Goal: Task Accomplishment & Management: Complete application form

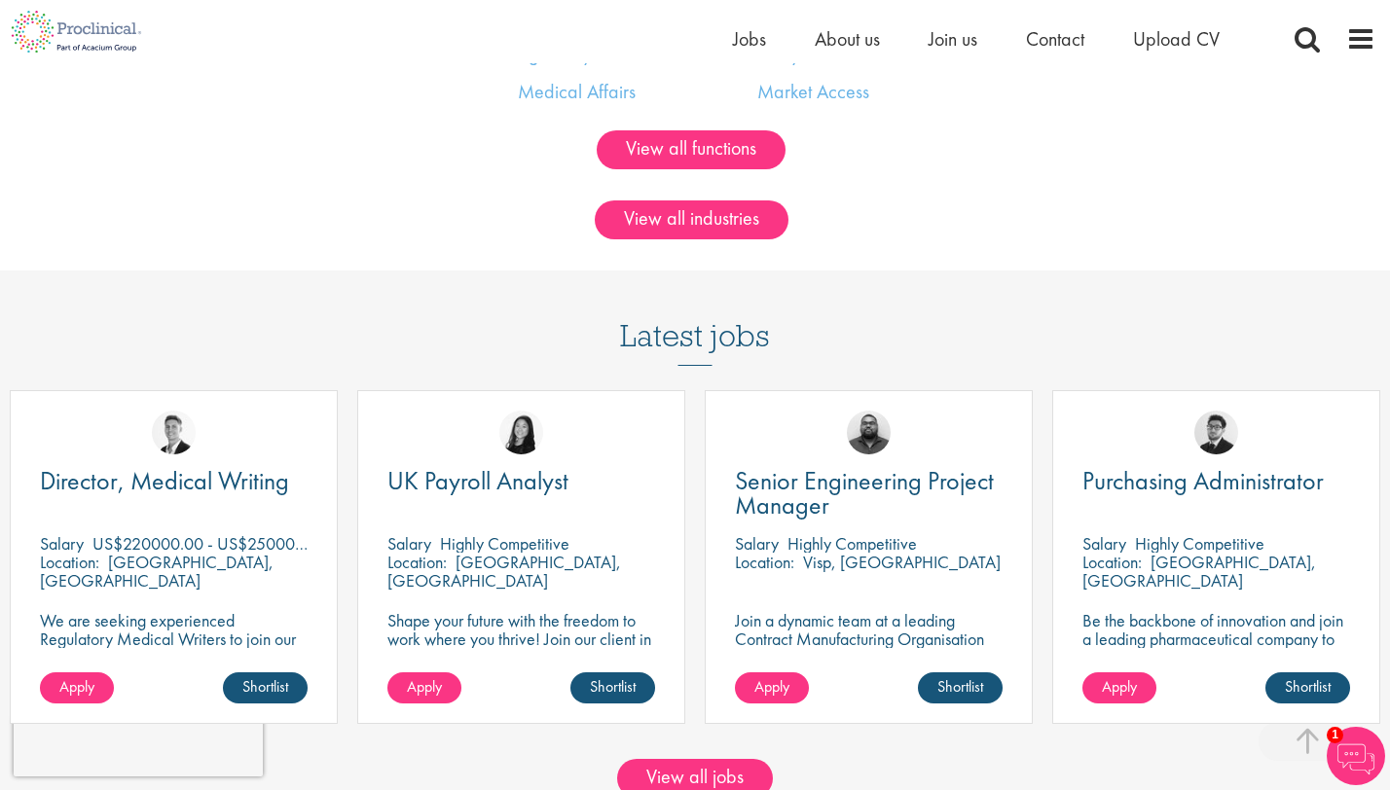
scroll to position [1613, 0]
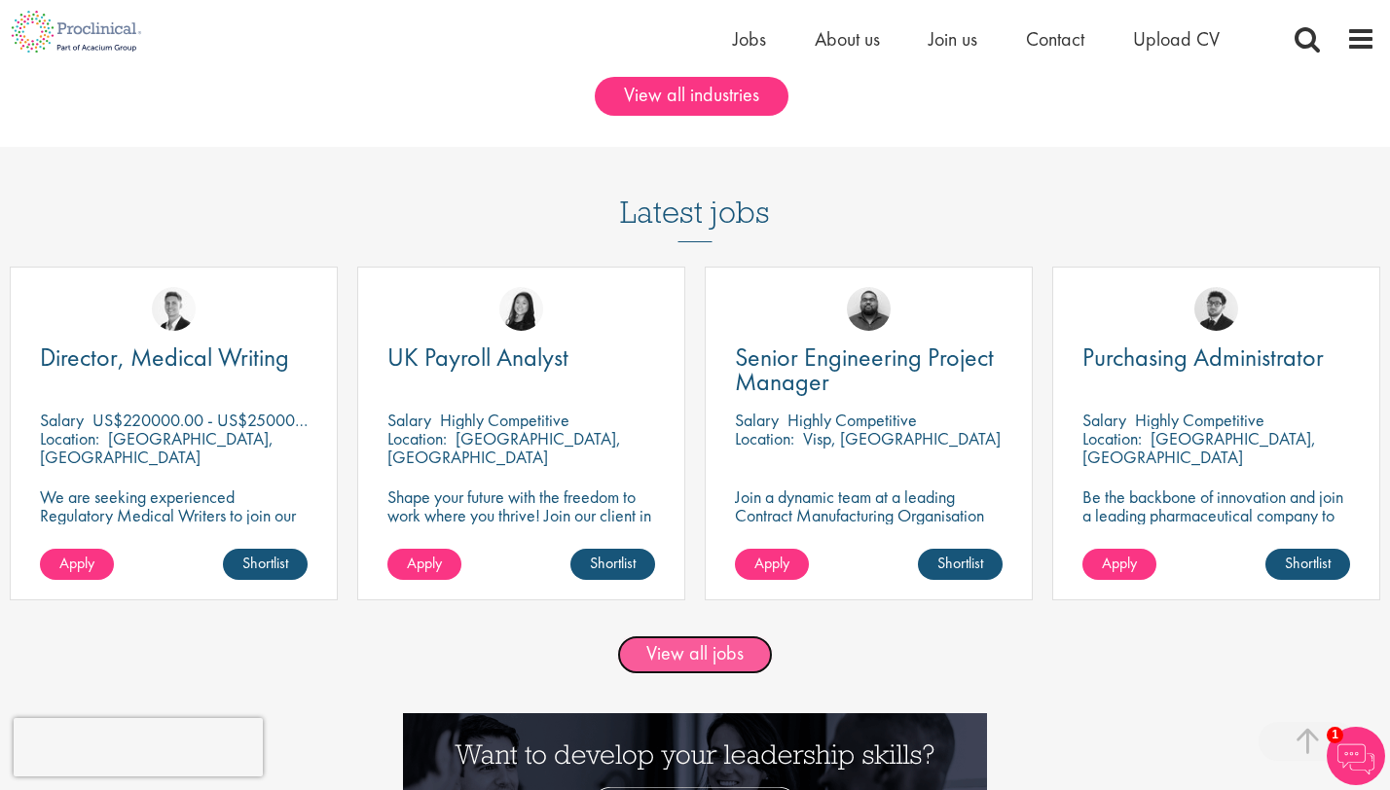
click at [693, 664] on link "View all jobs" at bounding box center [695, 655] width 156 height 39
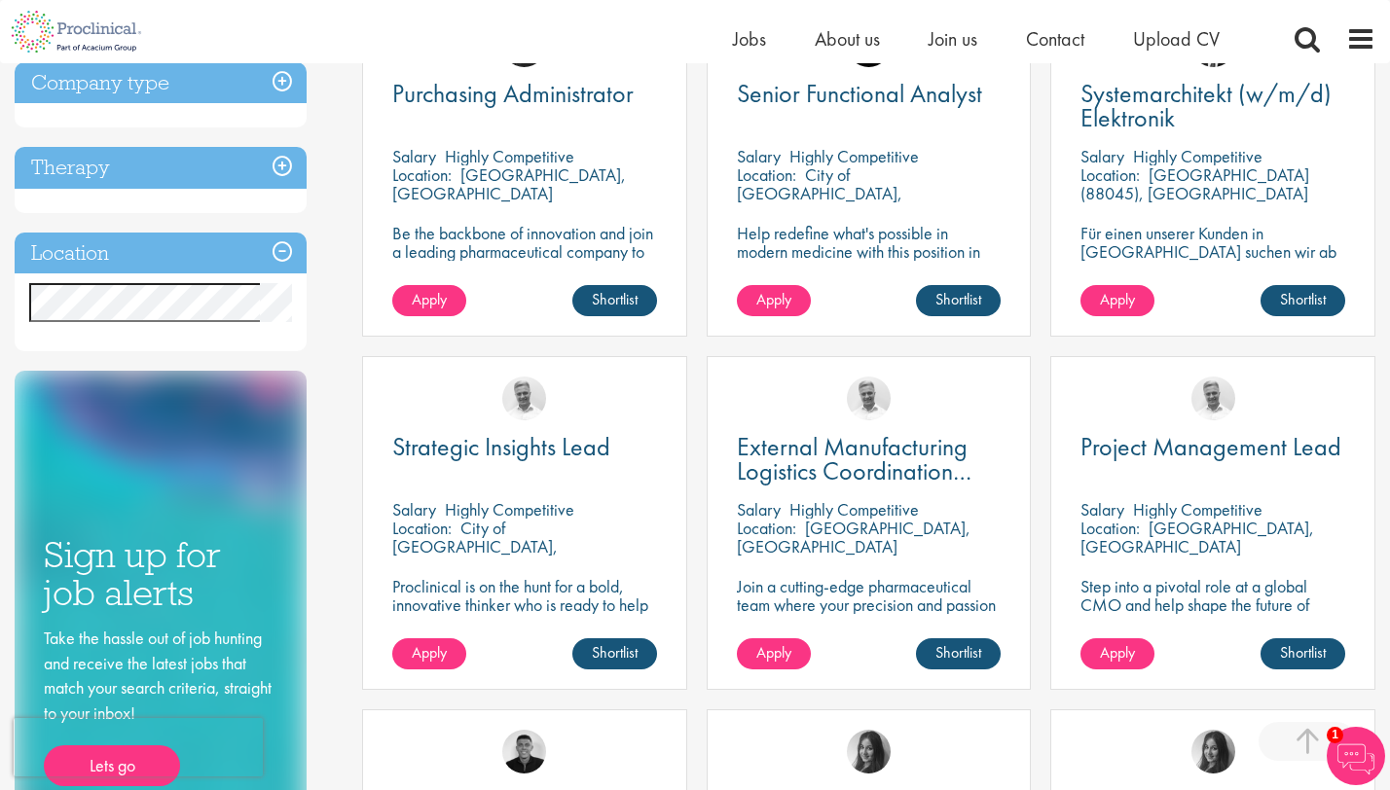
scroll to position [793, 0]
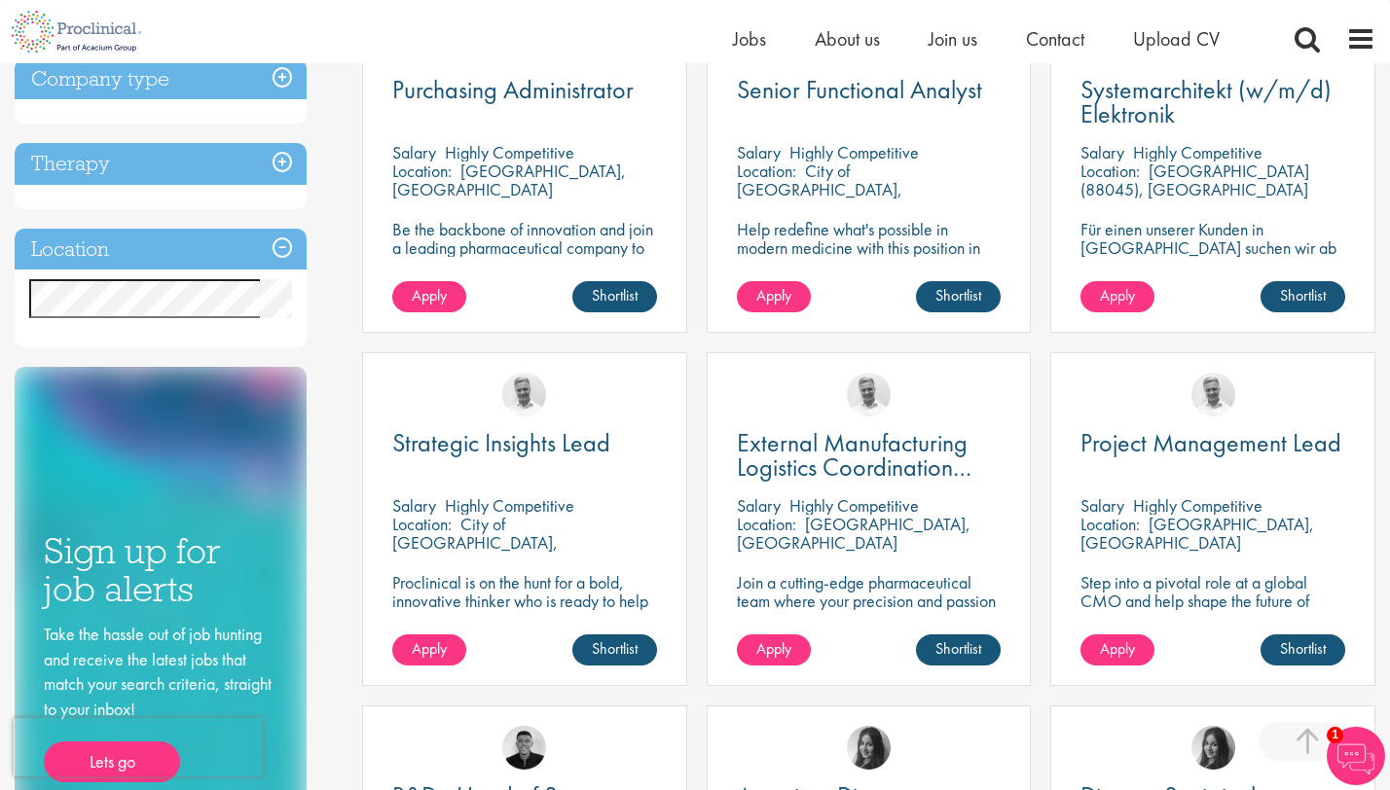
click at [1154, 595] on p "Step into a pivotal role at a global CMO and help shape the future of healthcar…" at bounding box center [1212, 600] width 265 height 55
click at [1226, 424] on div "Project Management Lead Salary Highly Competitive Location: Zürich, Switzerland…" at bounding box center [1212, 519] width 325 height 334
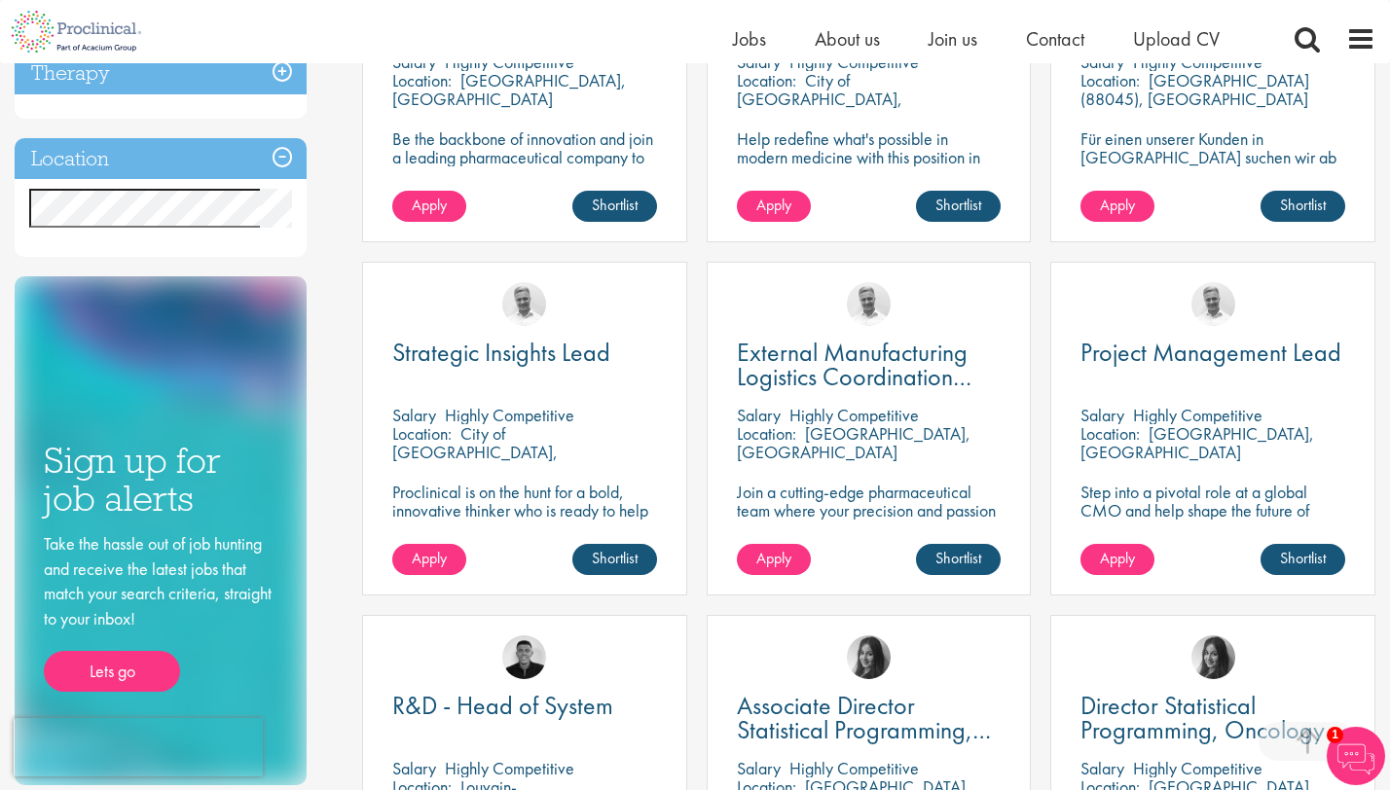
scroll to position [886, 0]
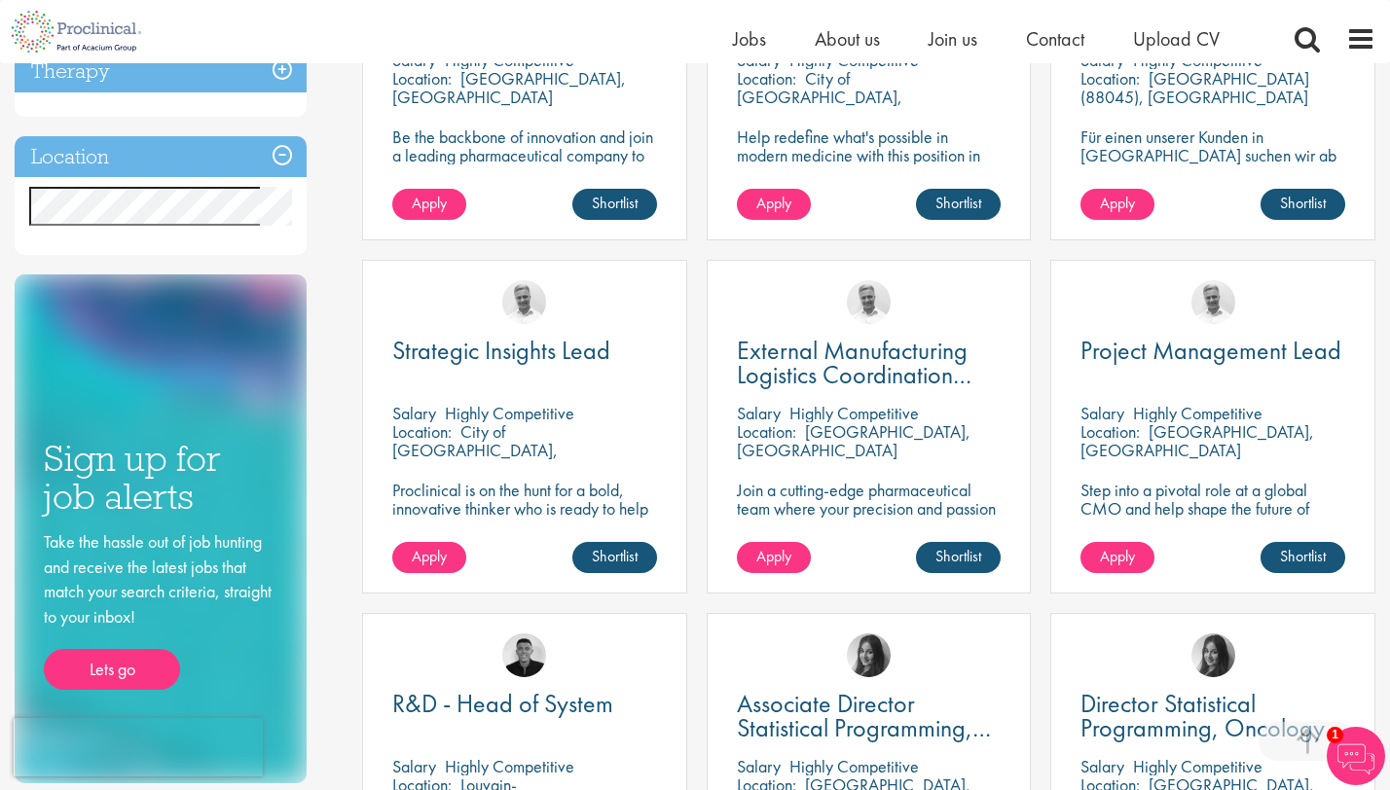
click at [549, 482] on p "Proclinical is on the hunt for a bold, innovative thinker who is ready to help …" at bounding box center [524, 527] width 265 height 92
click at [523, 296] on img at bounding box center [524, 302] width 44 height 44
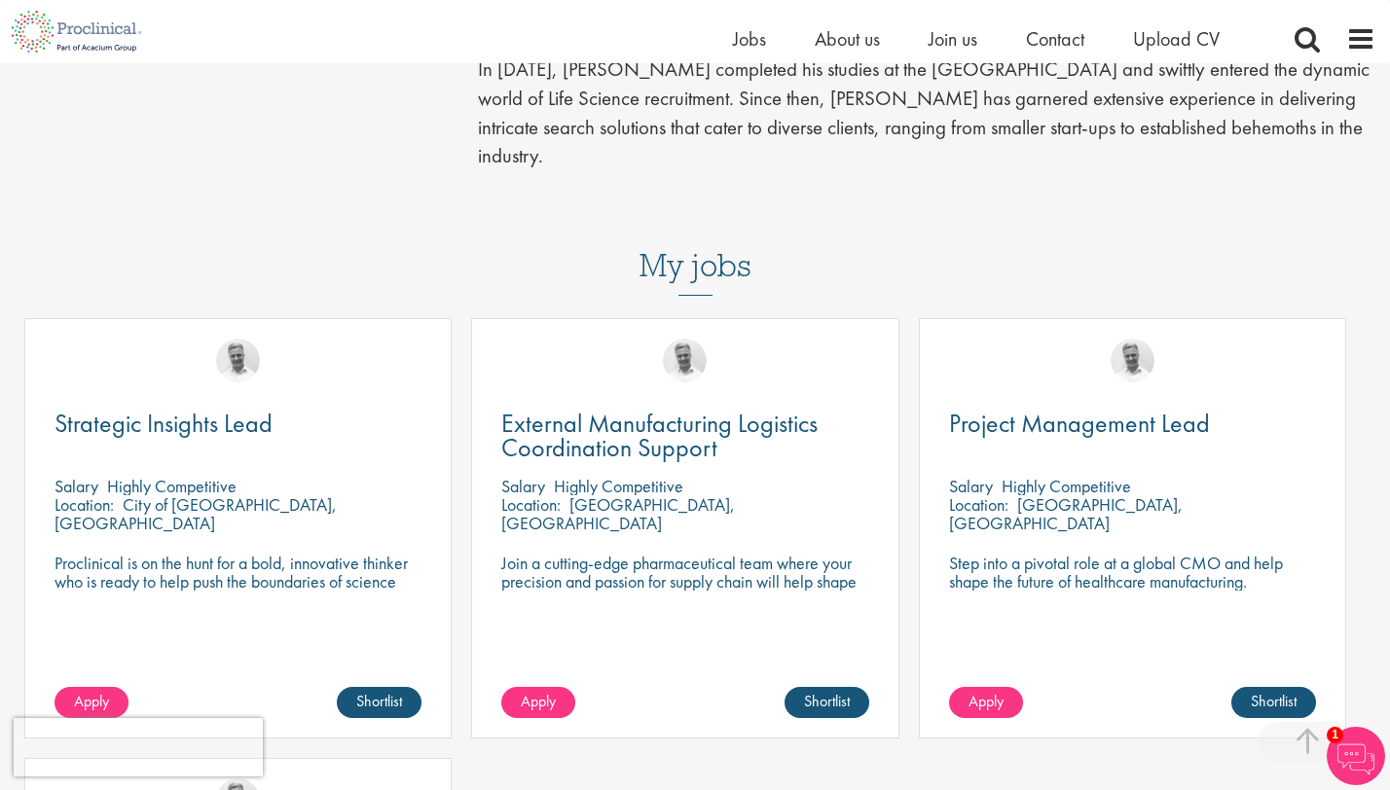
scroll to position [648, 0]
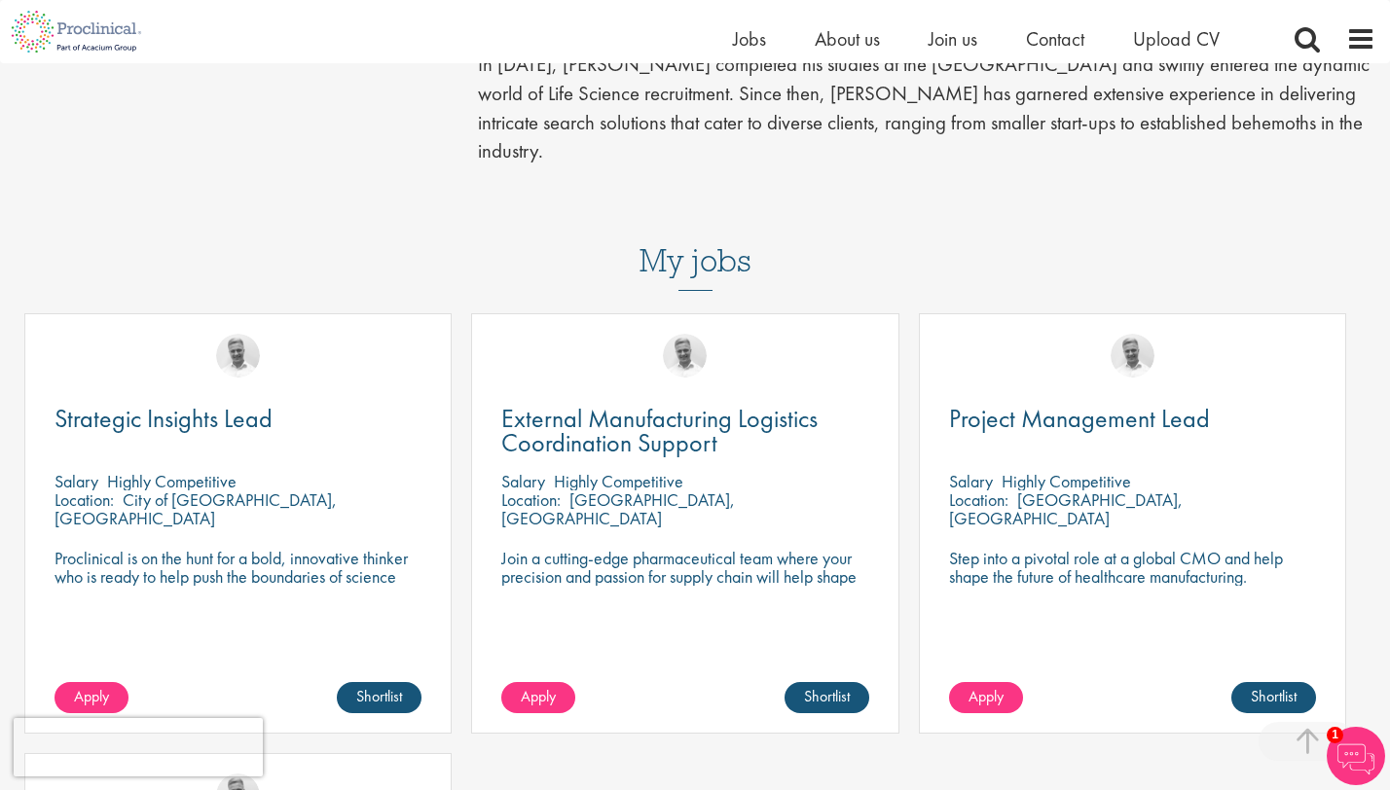
click at [249, 453] on div "Strategic Insights Lead Salary Highly Competitive Location: City of London, Eng…" at bounding box center [237, 523] width 427 height 420
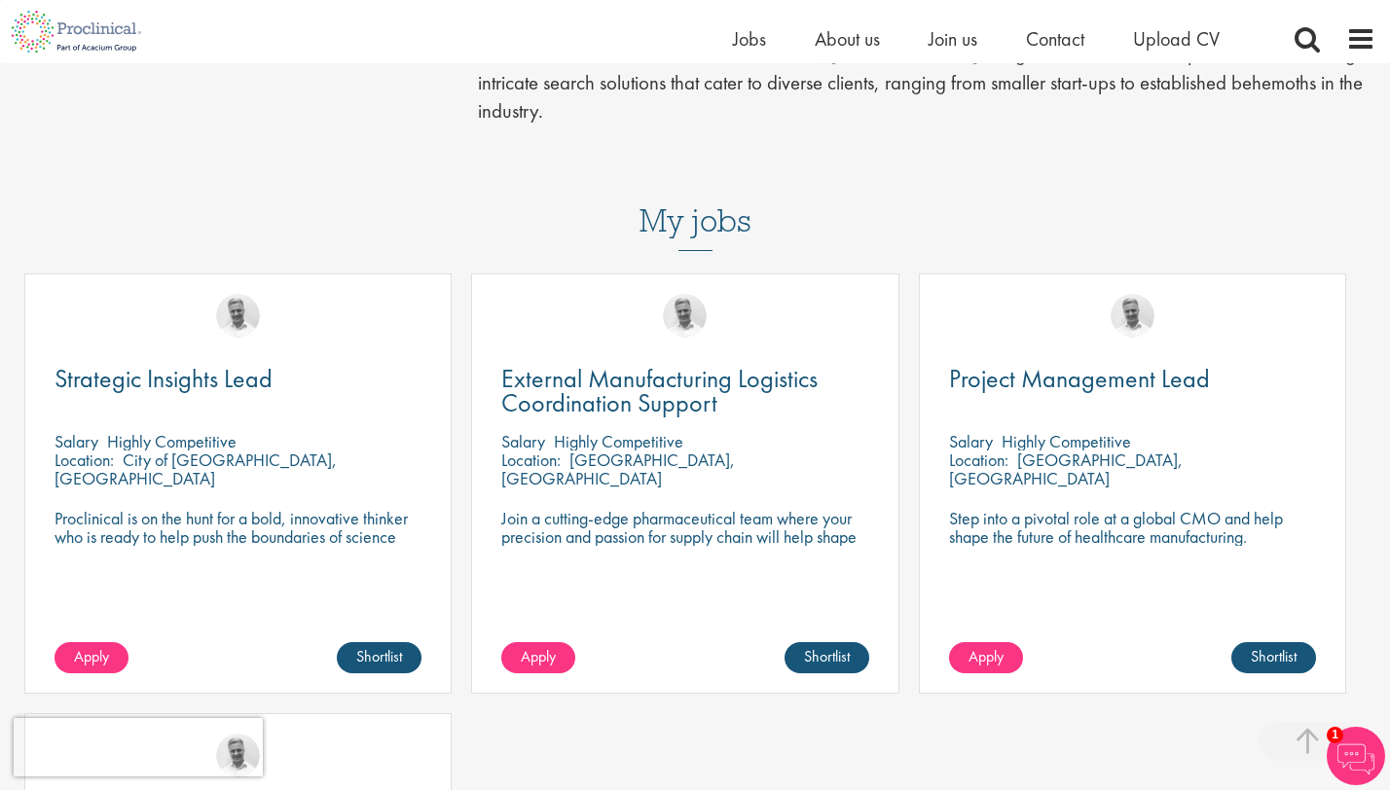
scroll to position [692, 0]
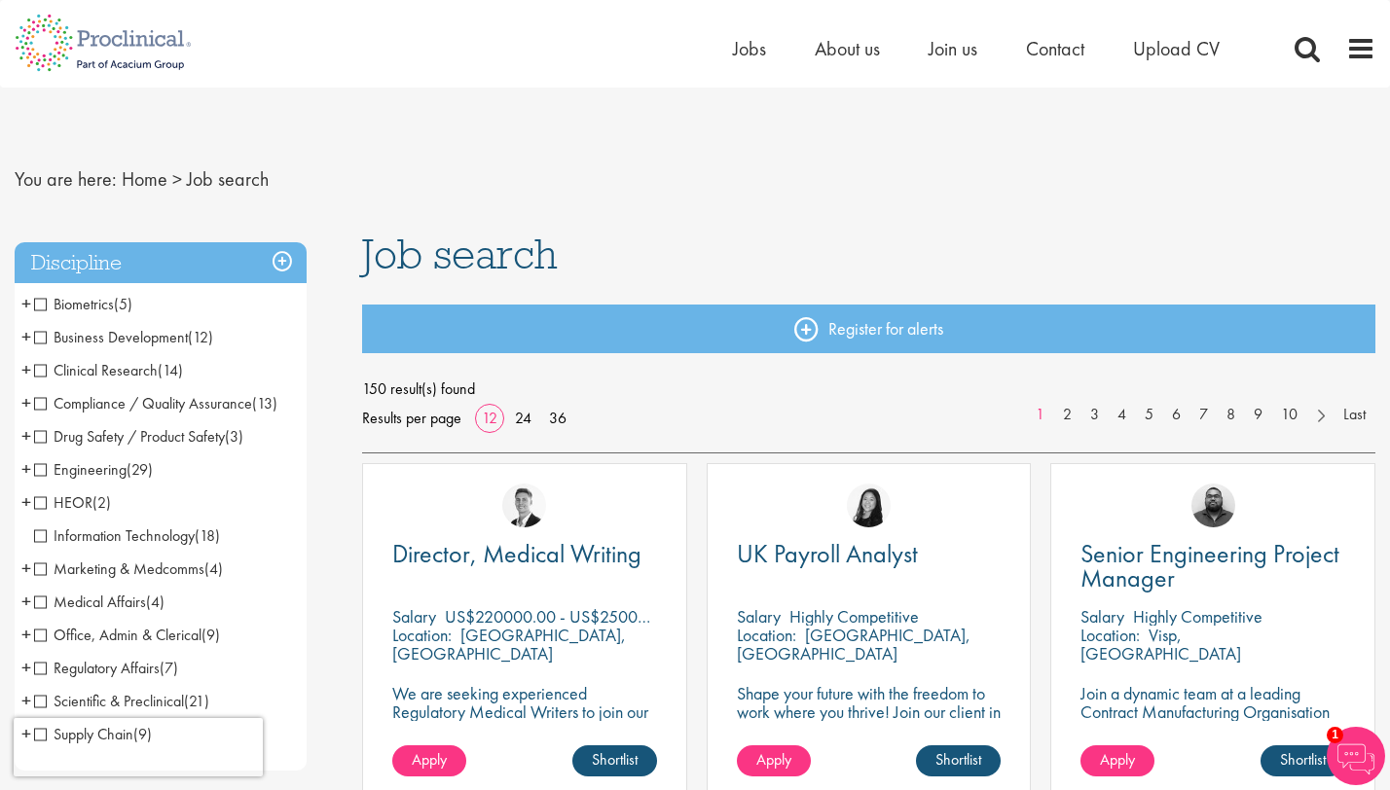
click at [32, 634] on li "Office, Admin & Clerical (9) - + Administrative (2) Analyst (2) Human Resources…" at bounding box center [161, 635] width 292 height 33
click at [39, 341] on span "Business Development" at bounding box center [111, 337] width 154 height 20
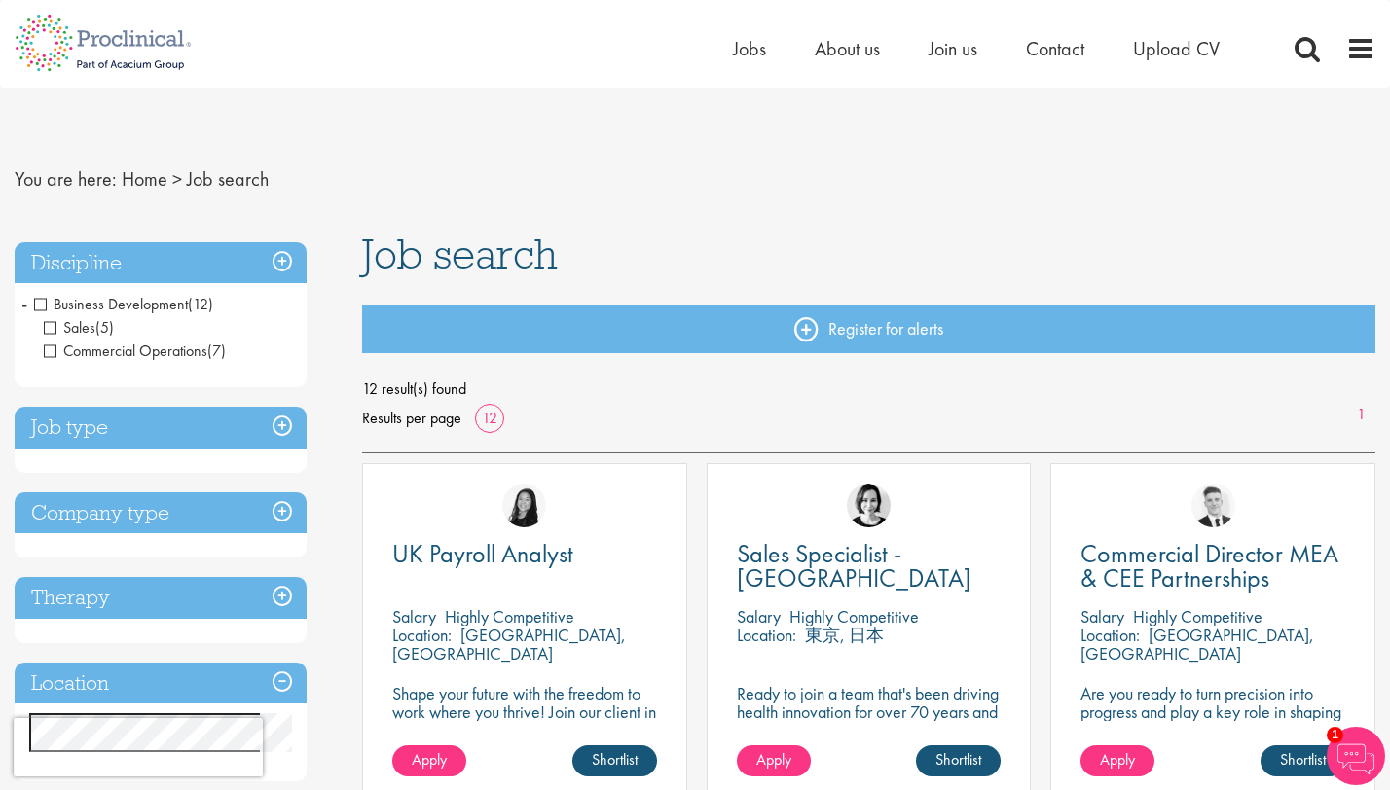
click at [37, 294] on span "Business Development" at bounding box center [111, 304] width 154 height 20
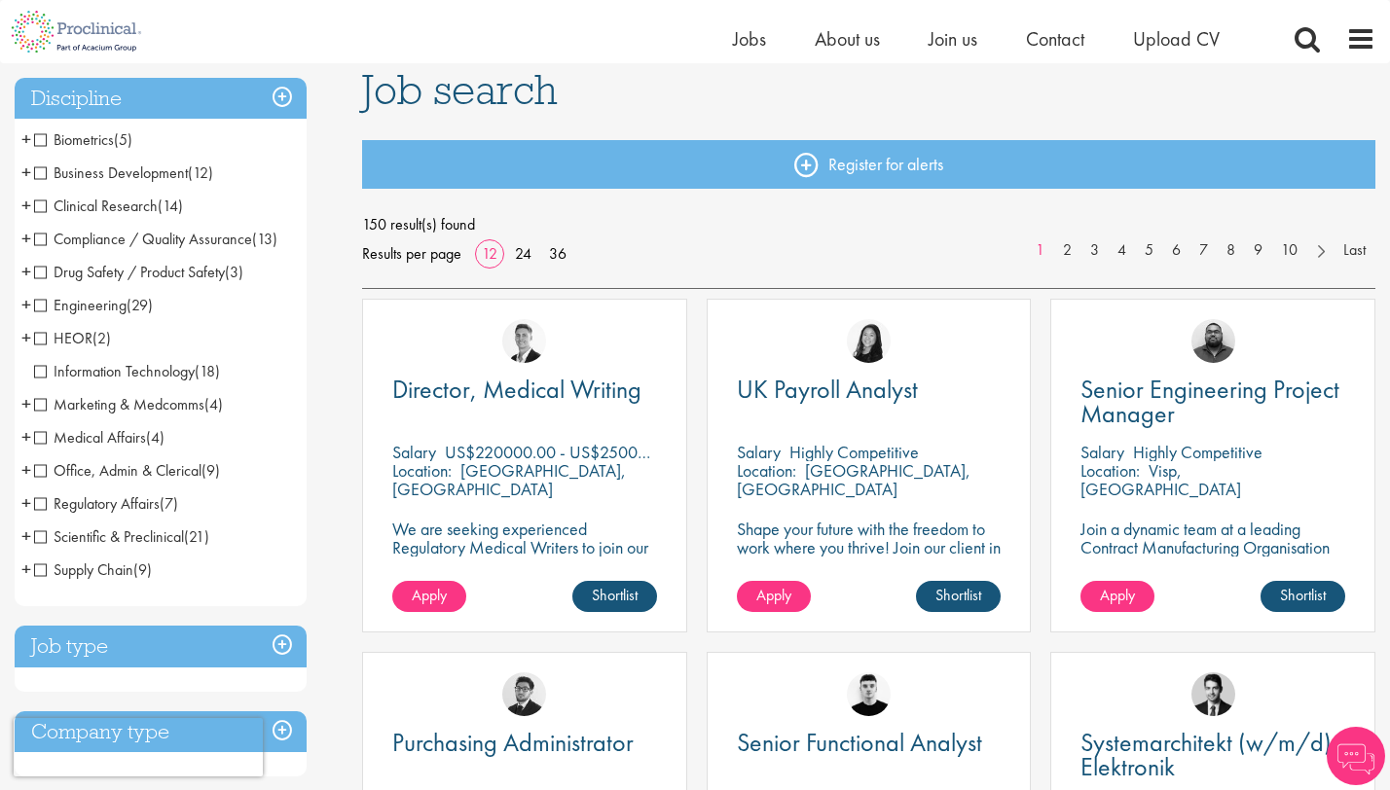
scroll to position [167, 0]
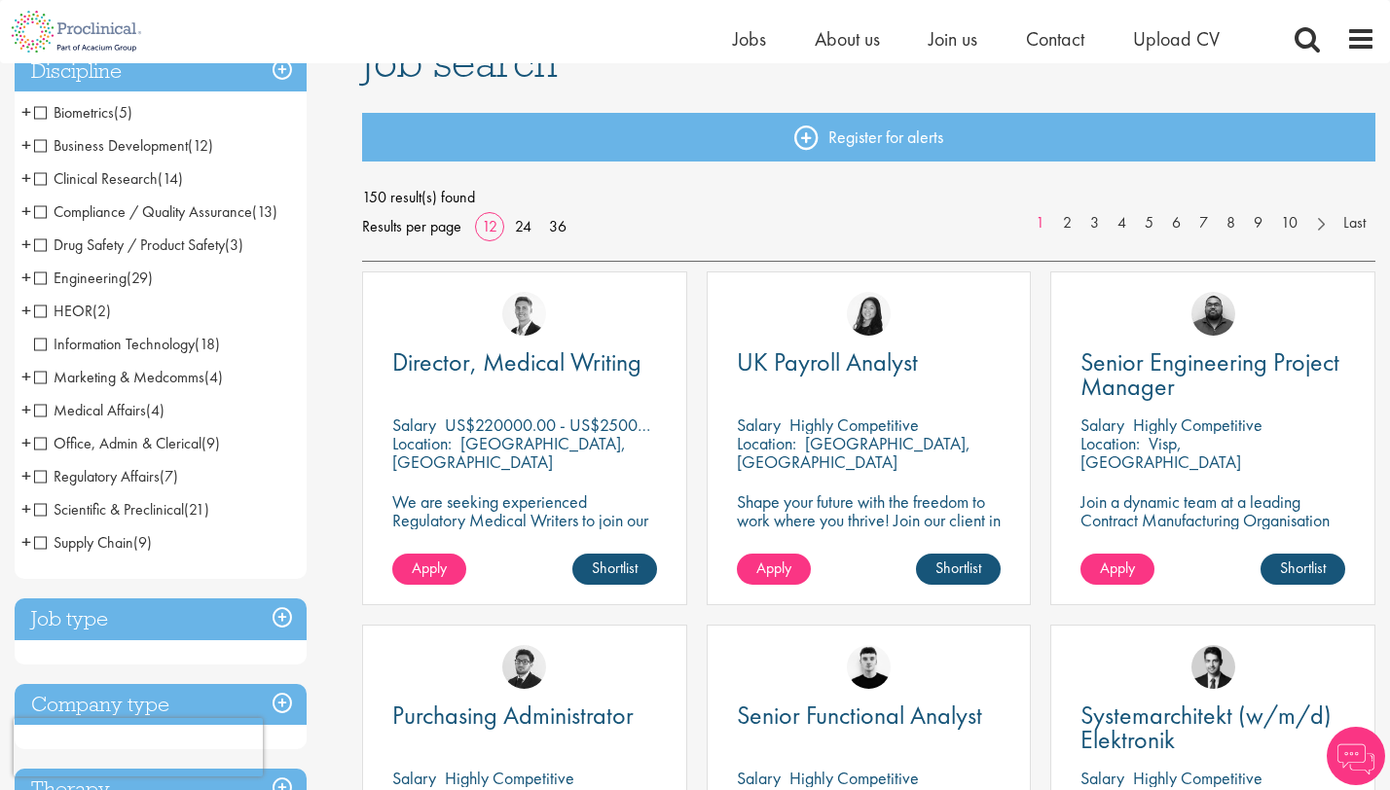
click at [41, 442] on span "Office, Admin & Clerical" at bounding box center [117, 443] width 167 height 20
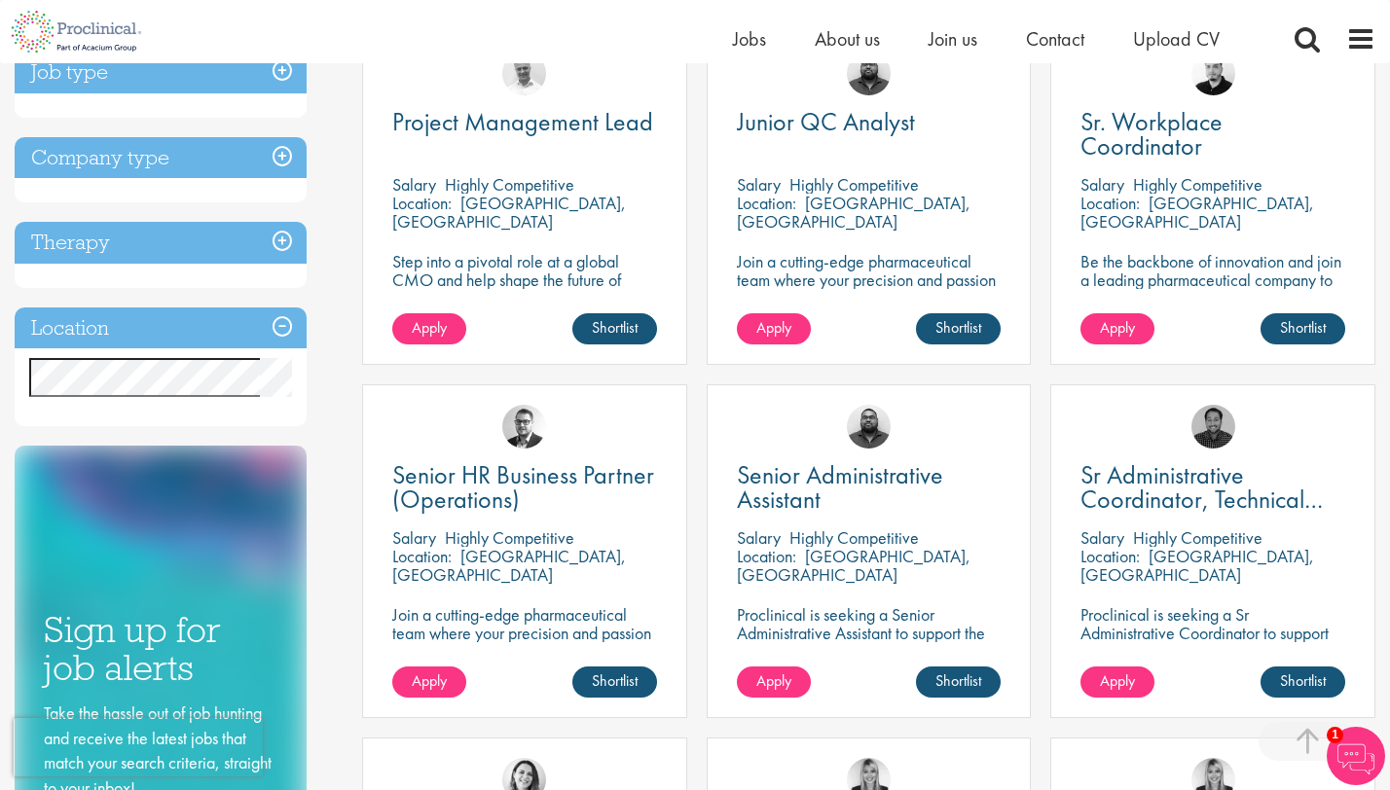
scroll to position [280, 0]
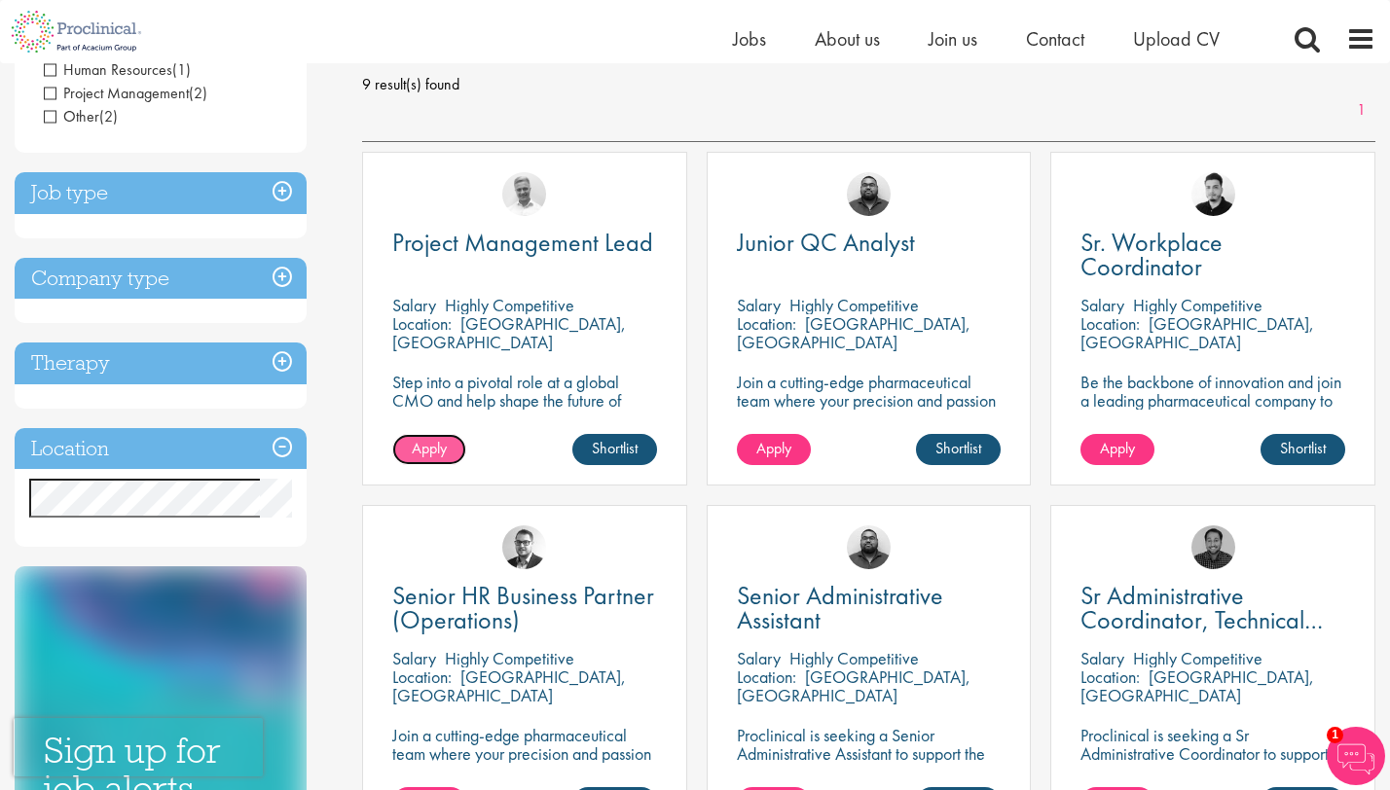
click at [428, 437] on link "Apply" at bounding box center [429, 449] width 74 height 31
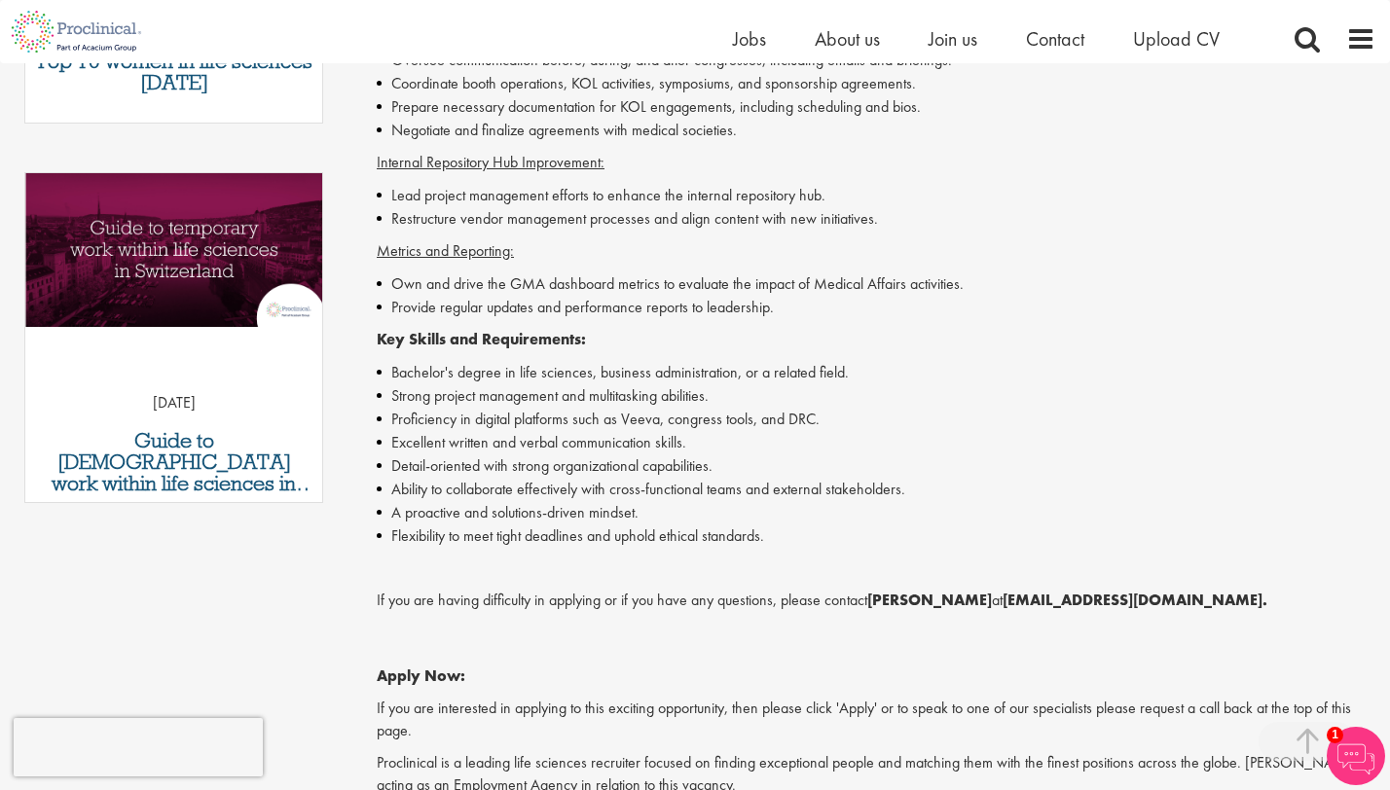
scroll to position [1244, 0]
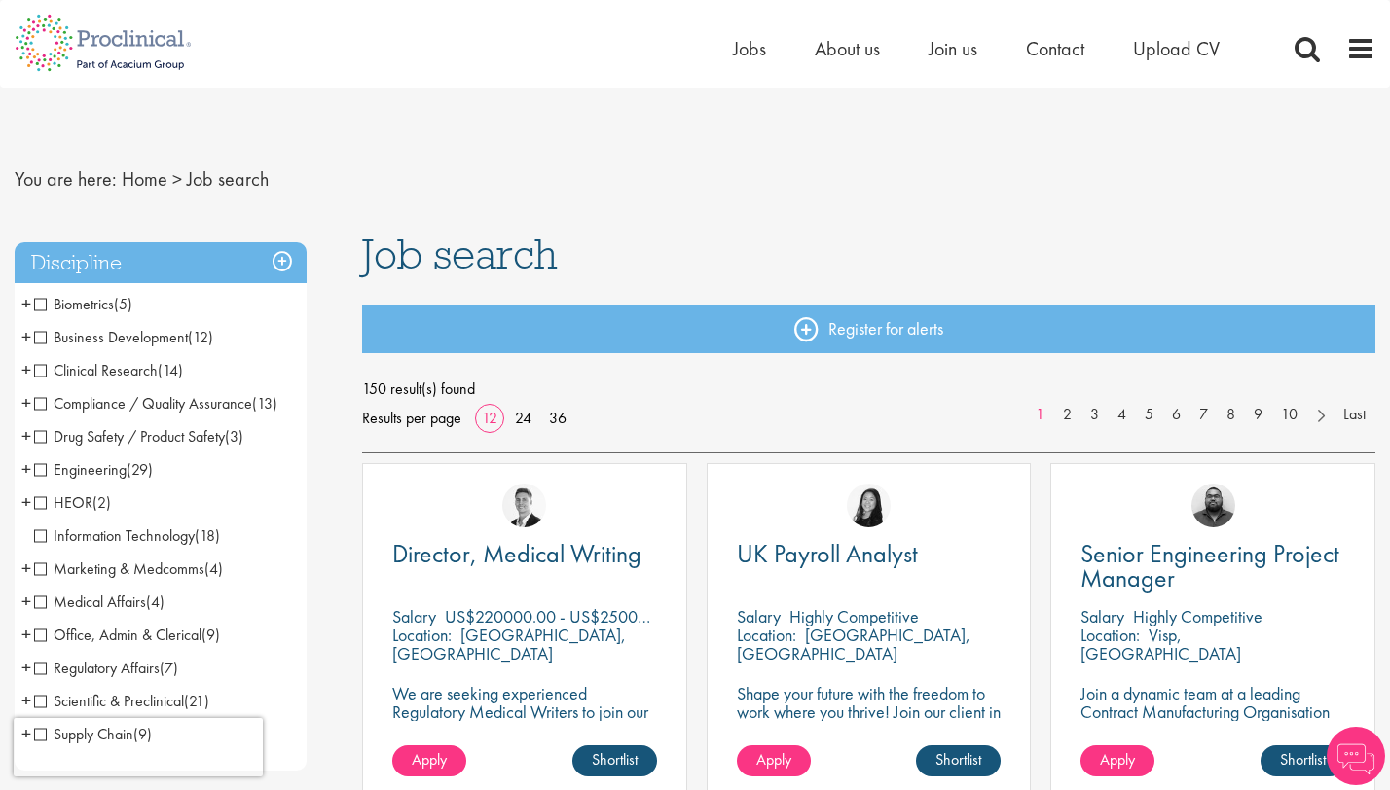
click at [284, 253] on h3 "Discipline" at bounding box center [161, 263] width 292 height 42
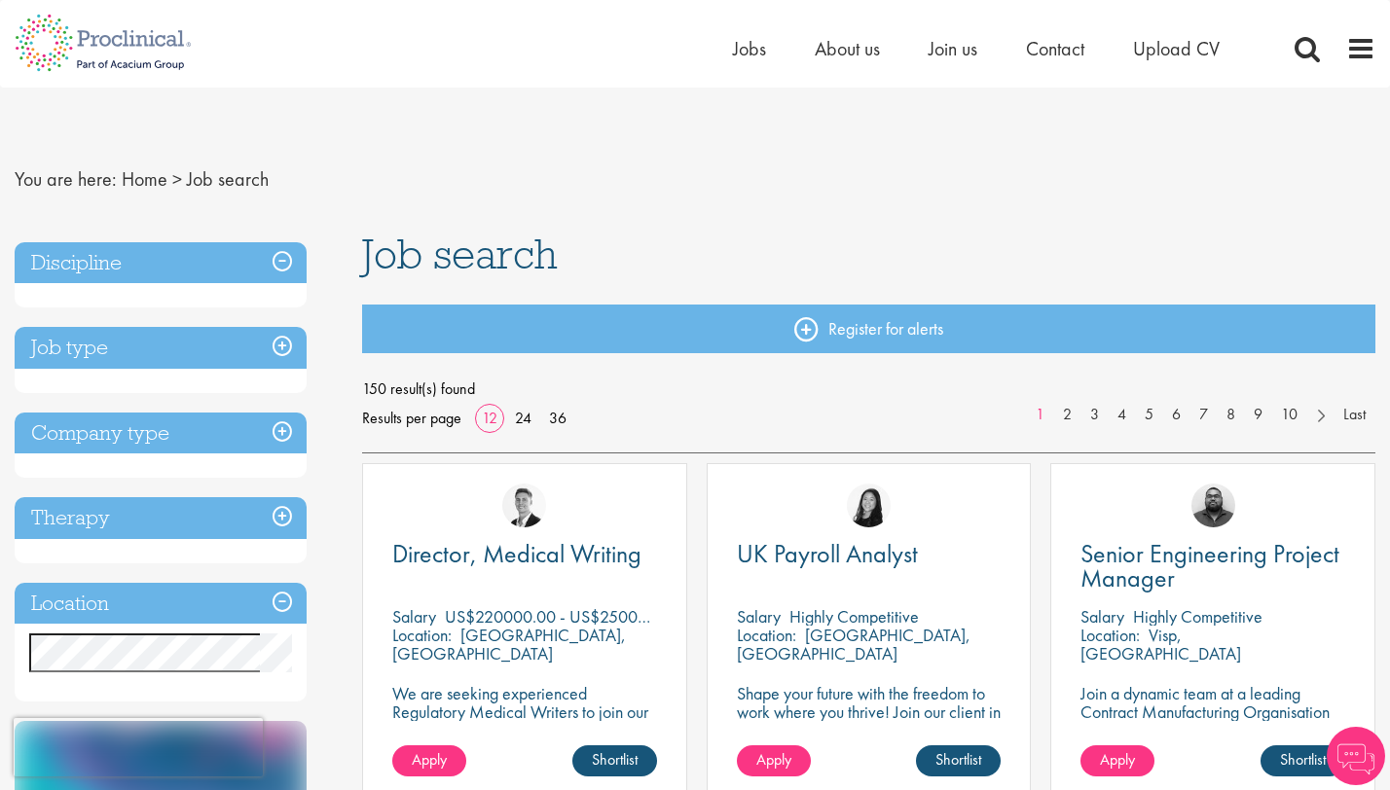
click at [284, 253] on h3 "Discipline" at bounding box center [161, 263] width 292 height 42
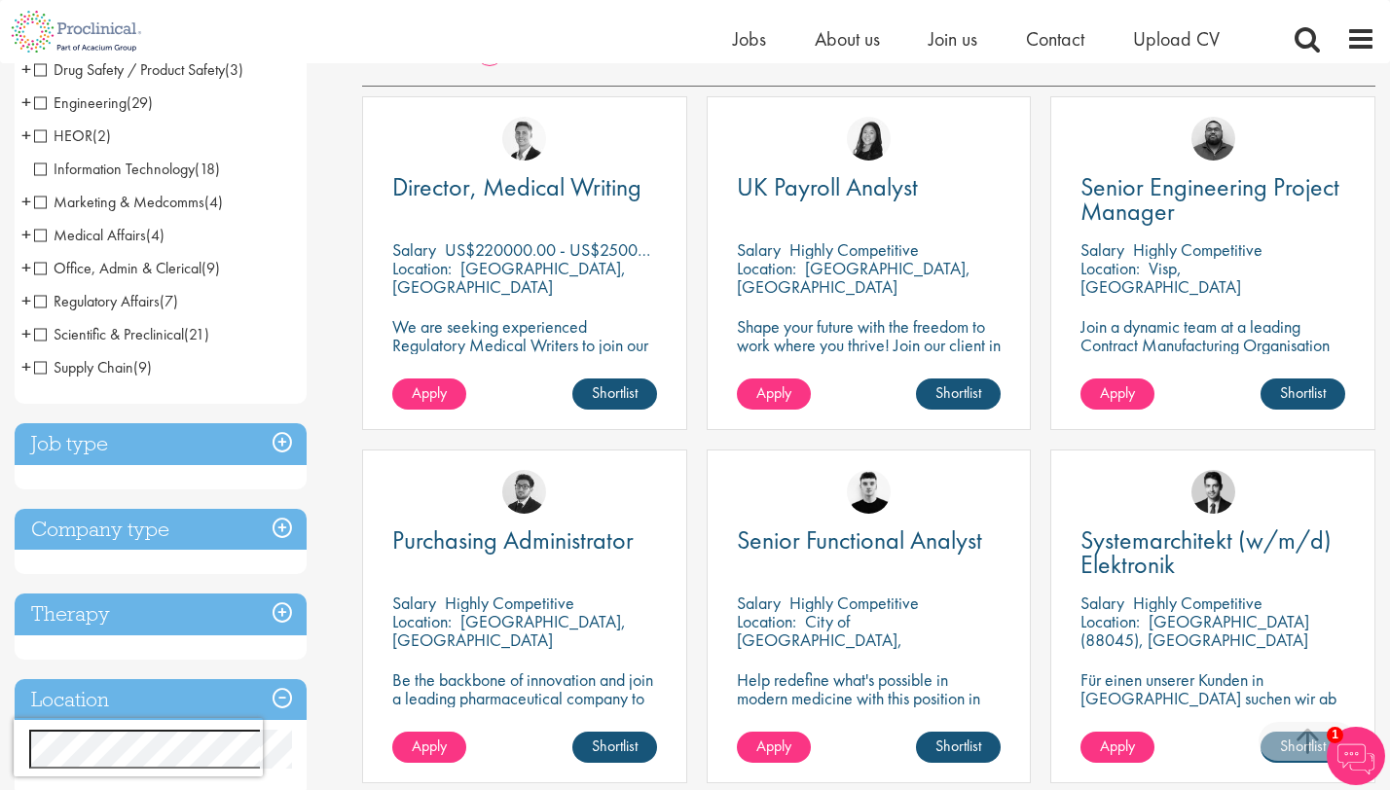
scroll to position [345, 0]
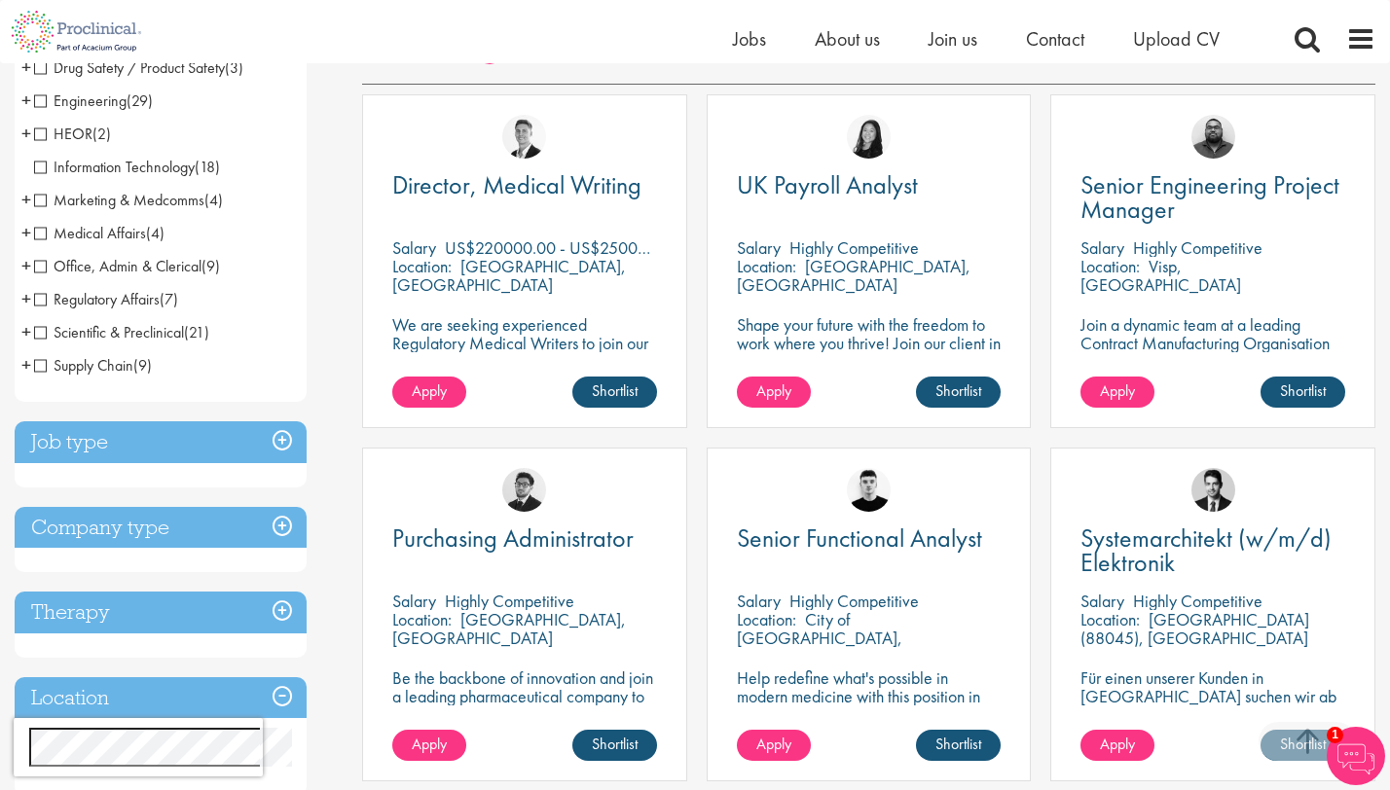
click at [254, 444] on h3 "Job type" at bounding box center [161, 442] width 292 height 42
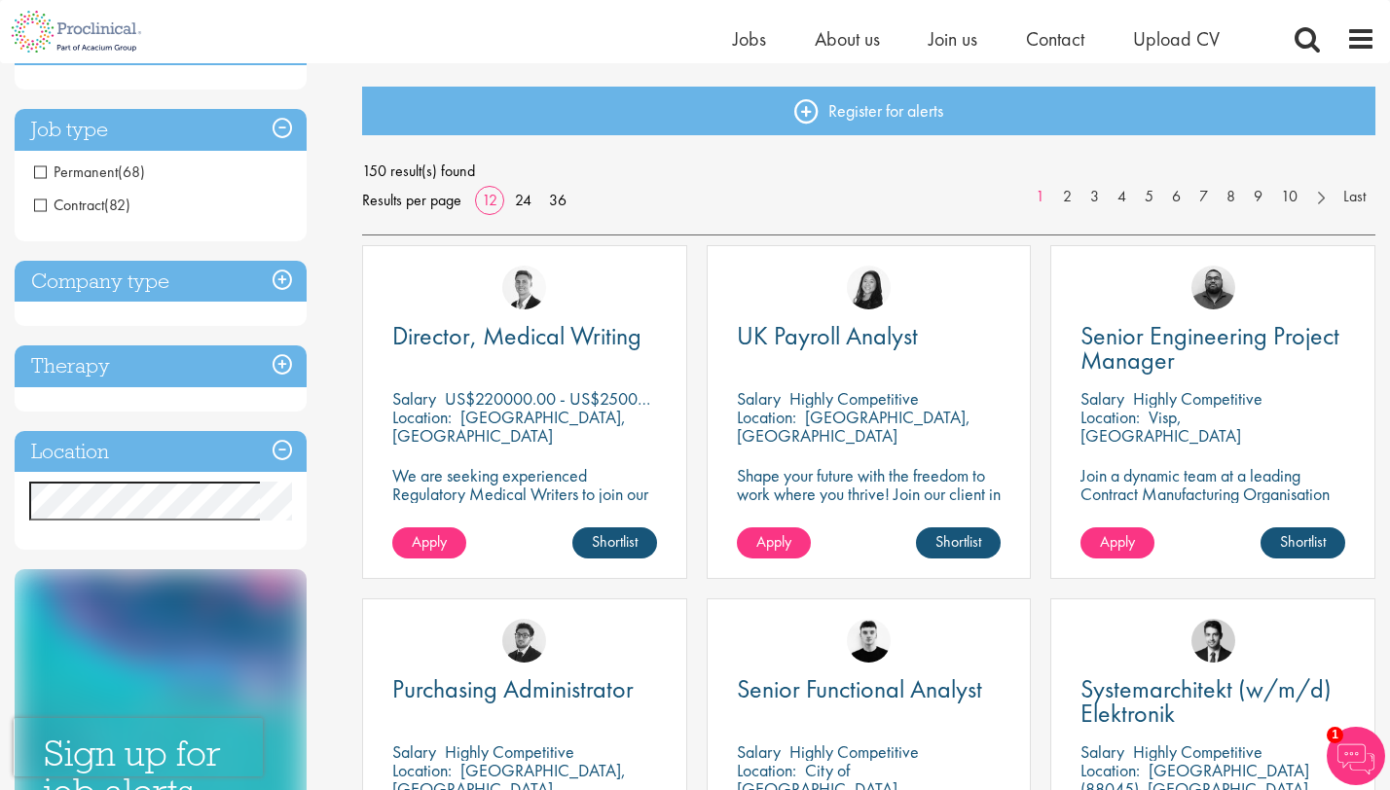
scroll to position [198, 0]
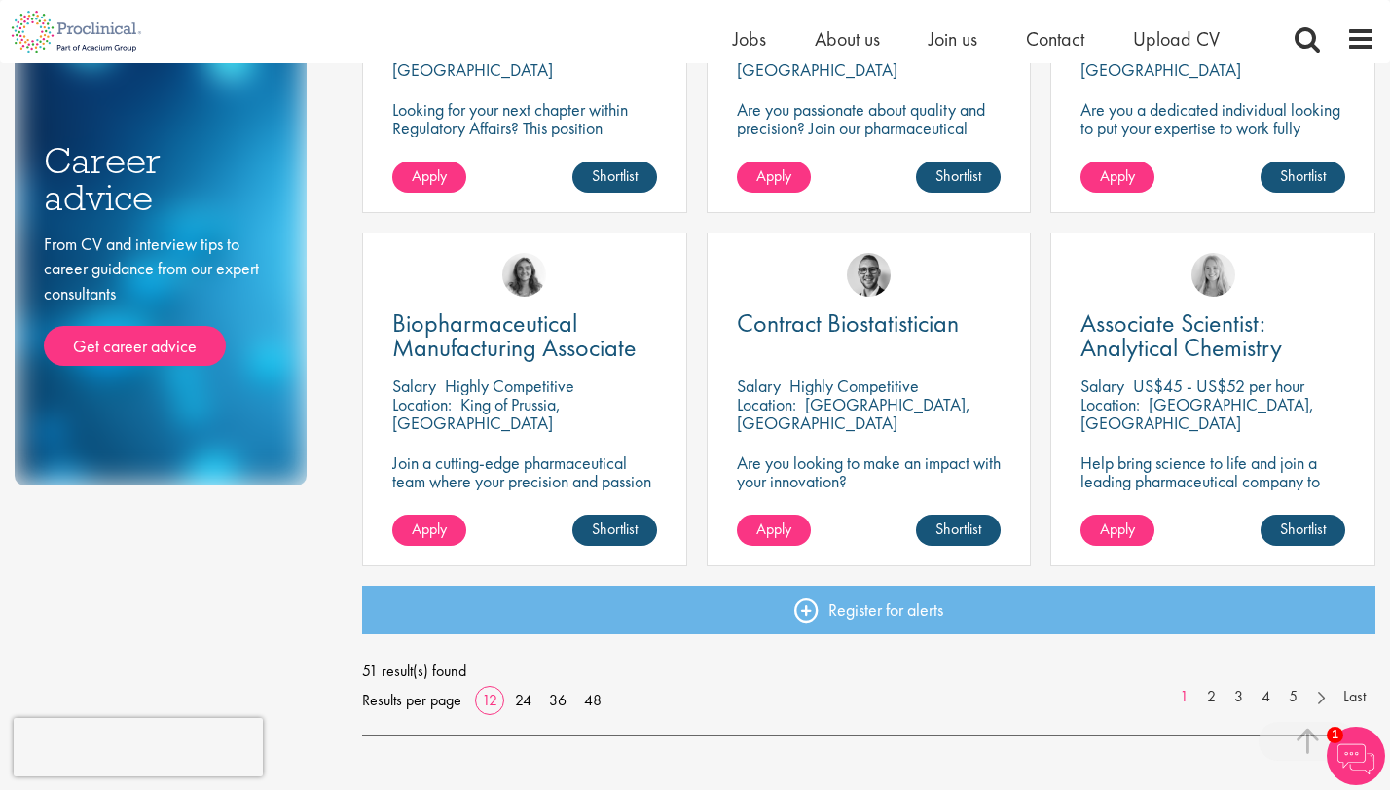
scroll to position [1267, 0]
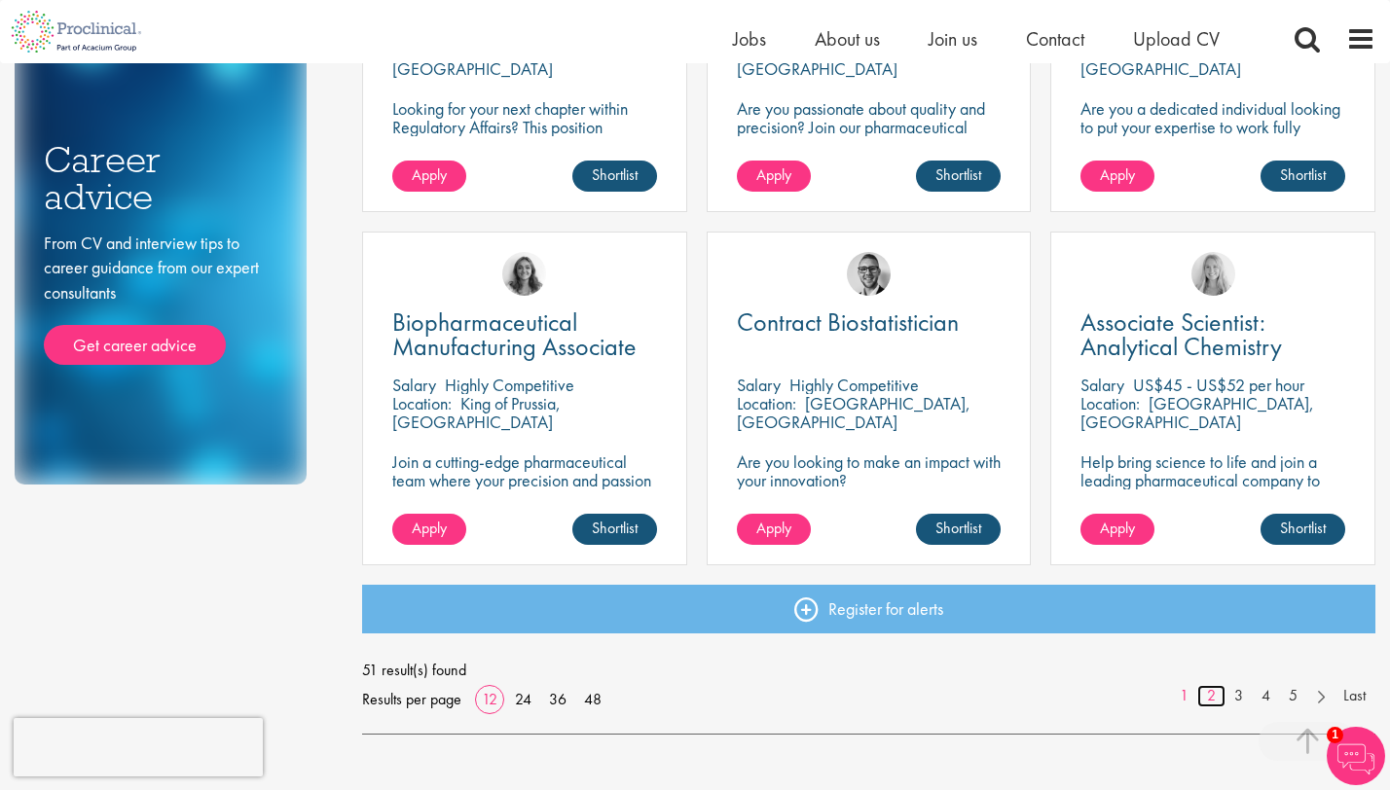
click at [1211, 701] on link "2" at bounding box center [1211, 696] width 28 height 22
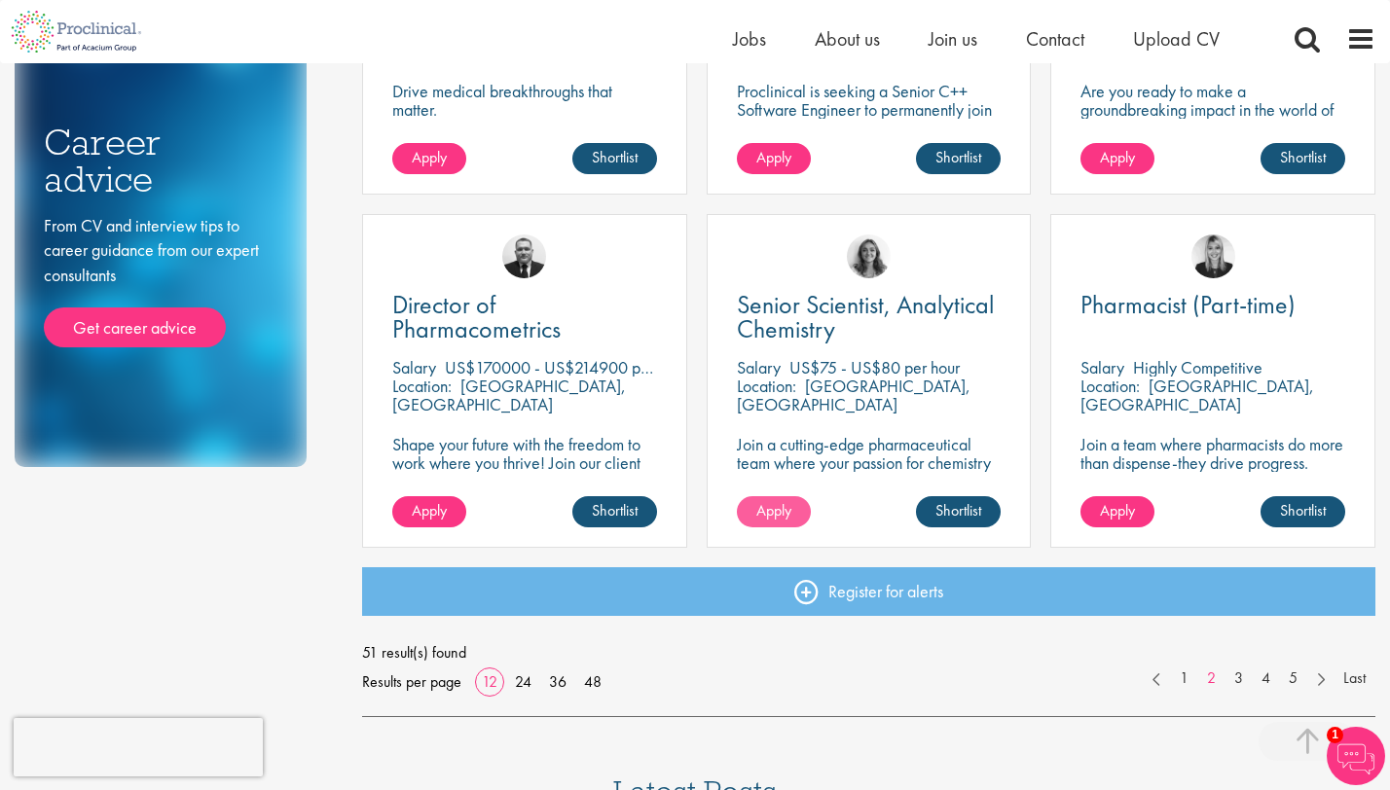
scroll to position [1455, 0]
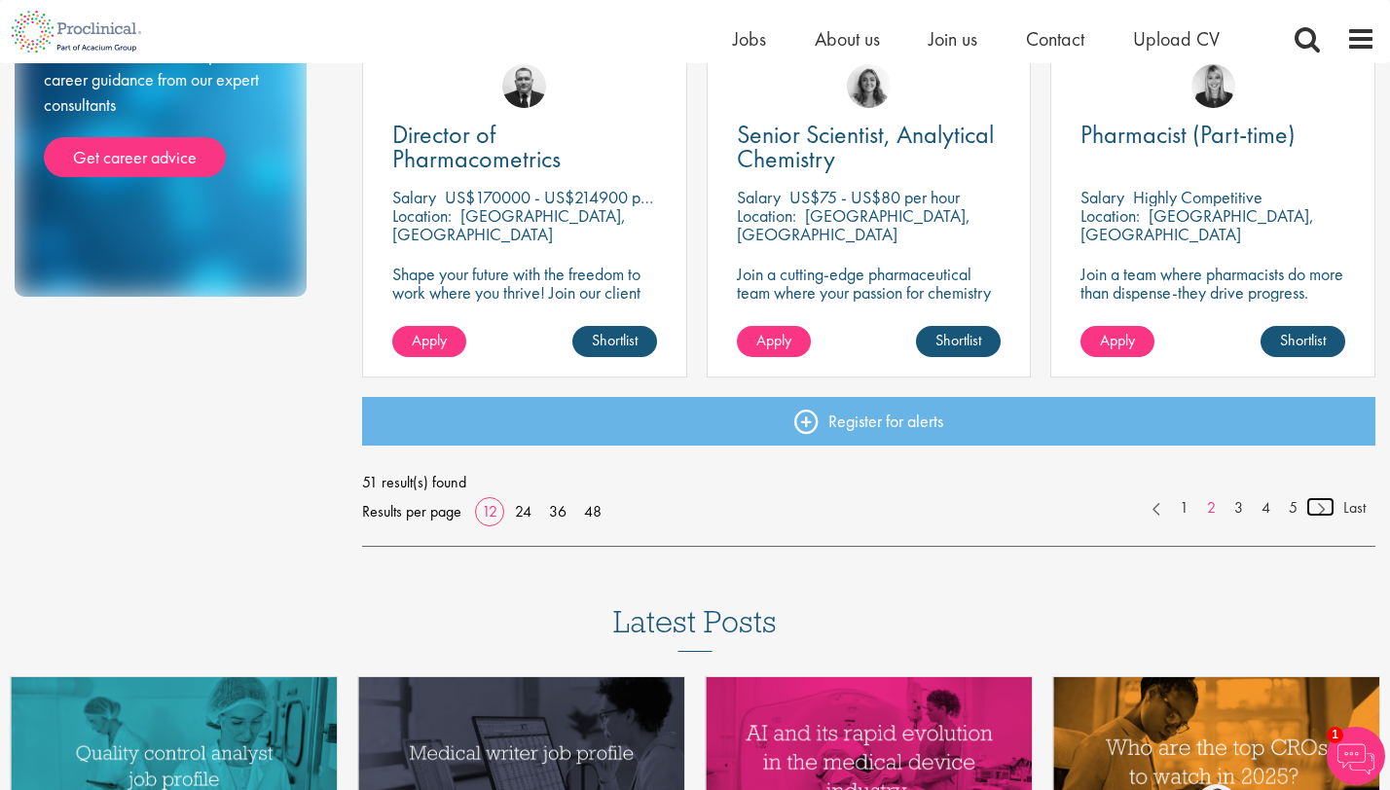
click at [1328, 512] on link at bounding box center [1320, 506] width 28 height 19
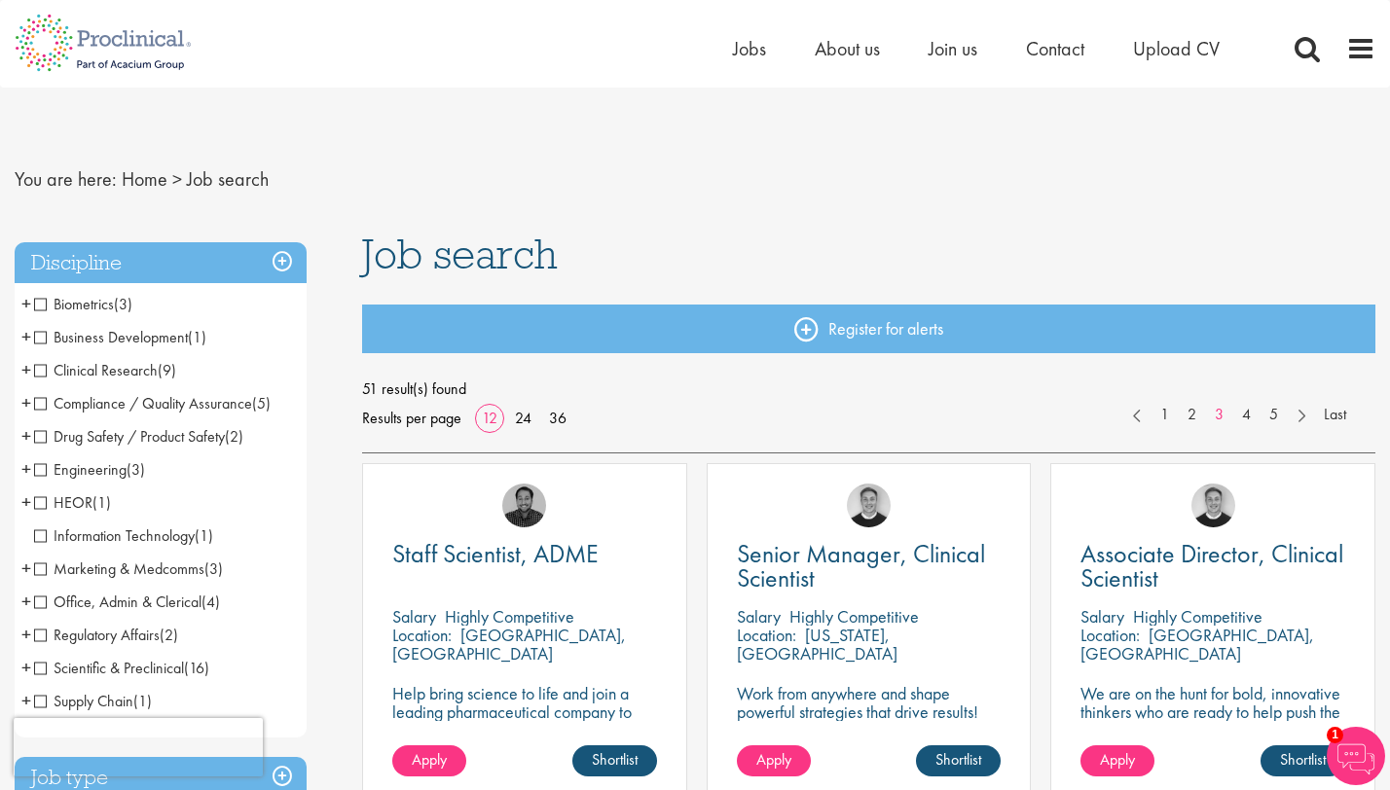
click at [41, 339] on span "Business Development" at bounding box center [111, 337] width 154 height 20
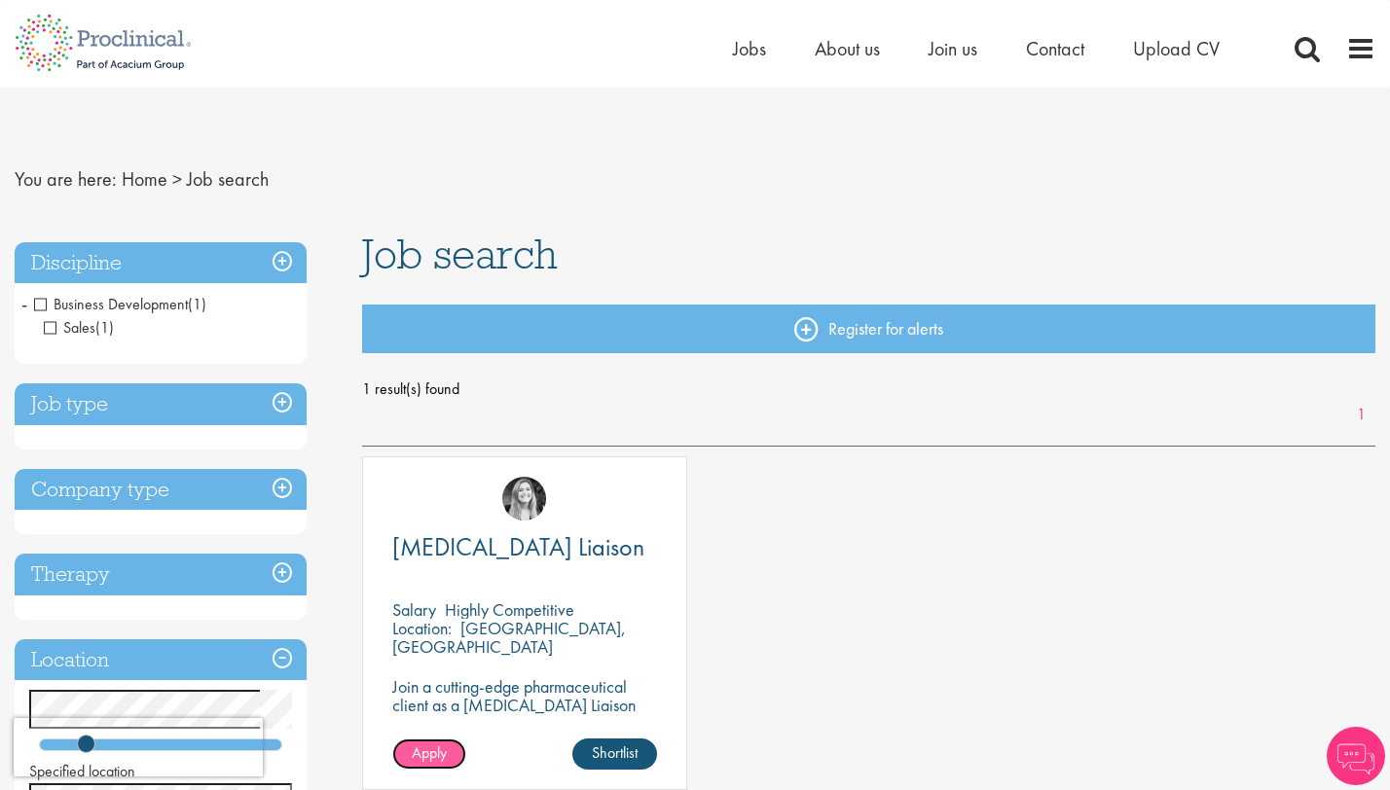
click at [431, 756] on span "Apply" at bounding box center [429, 753] width 35 height 20
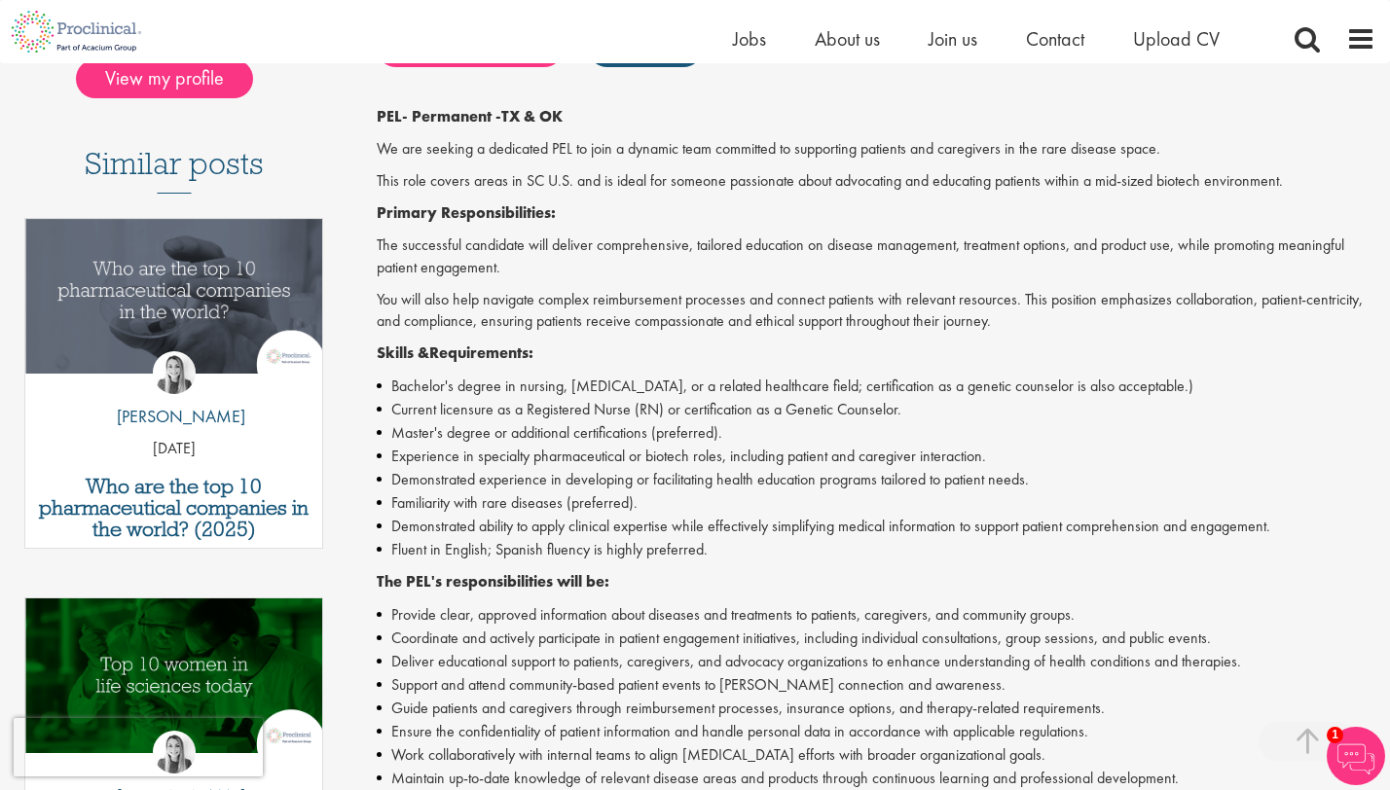
scroll to position [1099, 0]
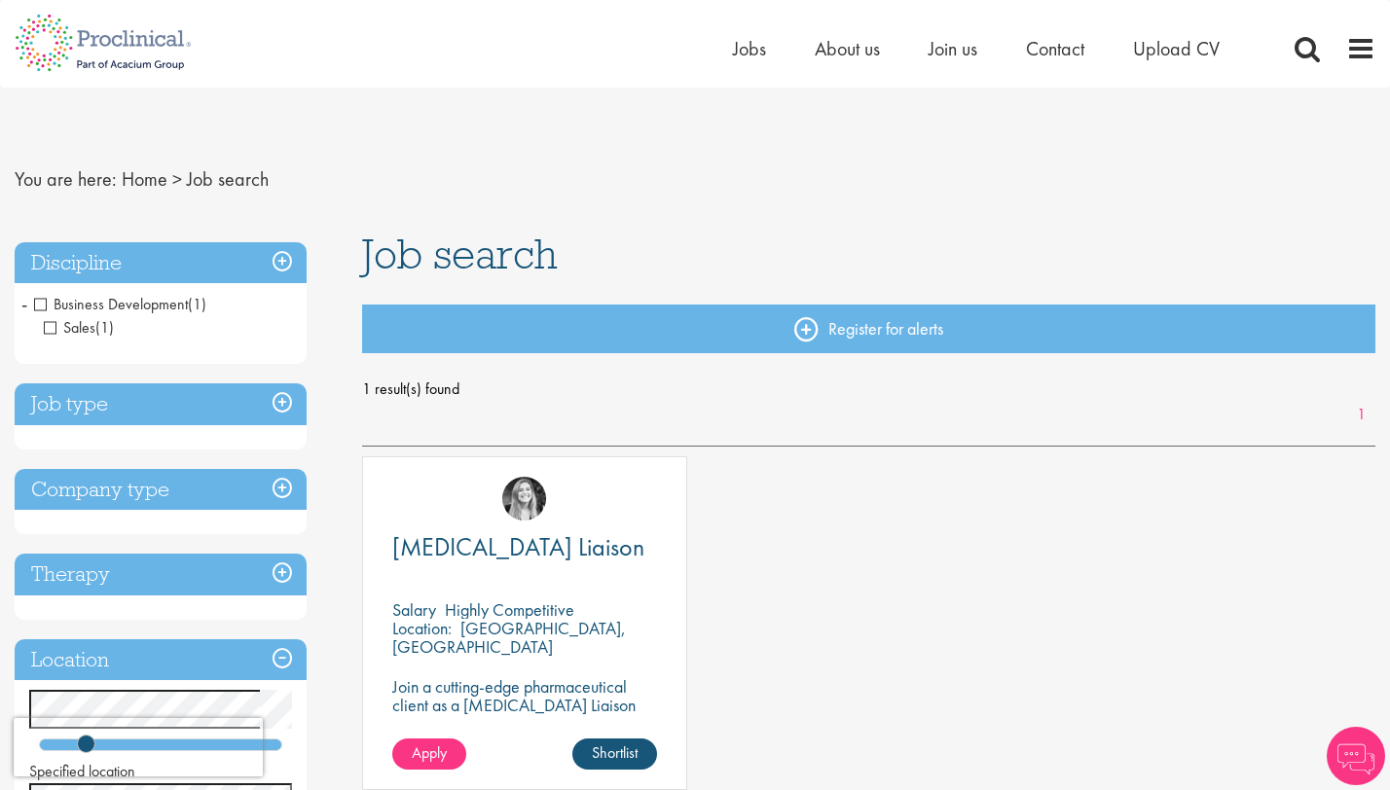
click at [38, 303] on span "Business Development" at bounding box center [111, 304] width 154 height 20
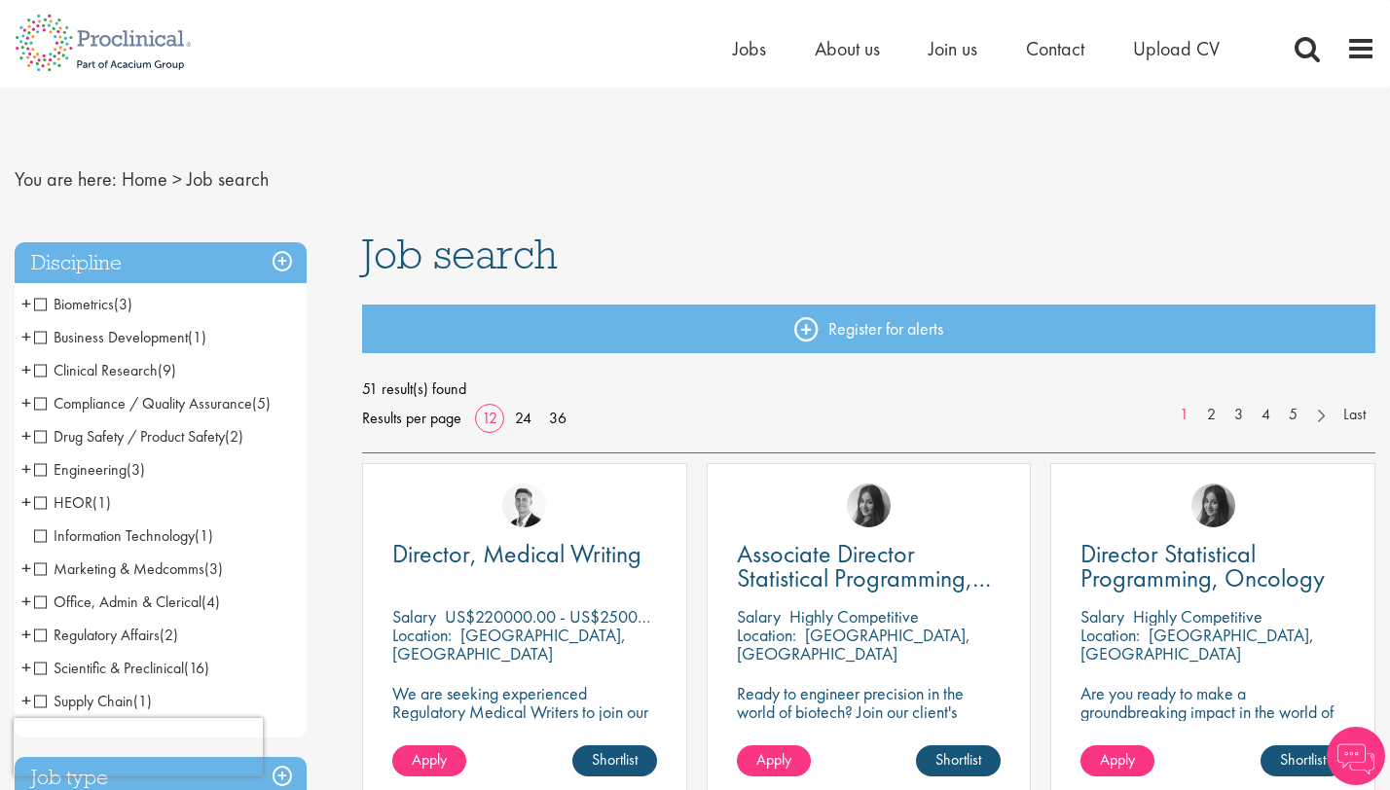
click at [37, 307] on span "Biometrics" at bounding box center [74, 304] width 80 height 20
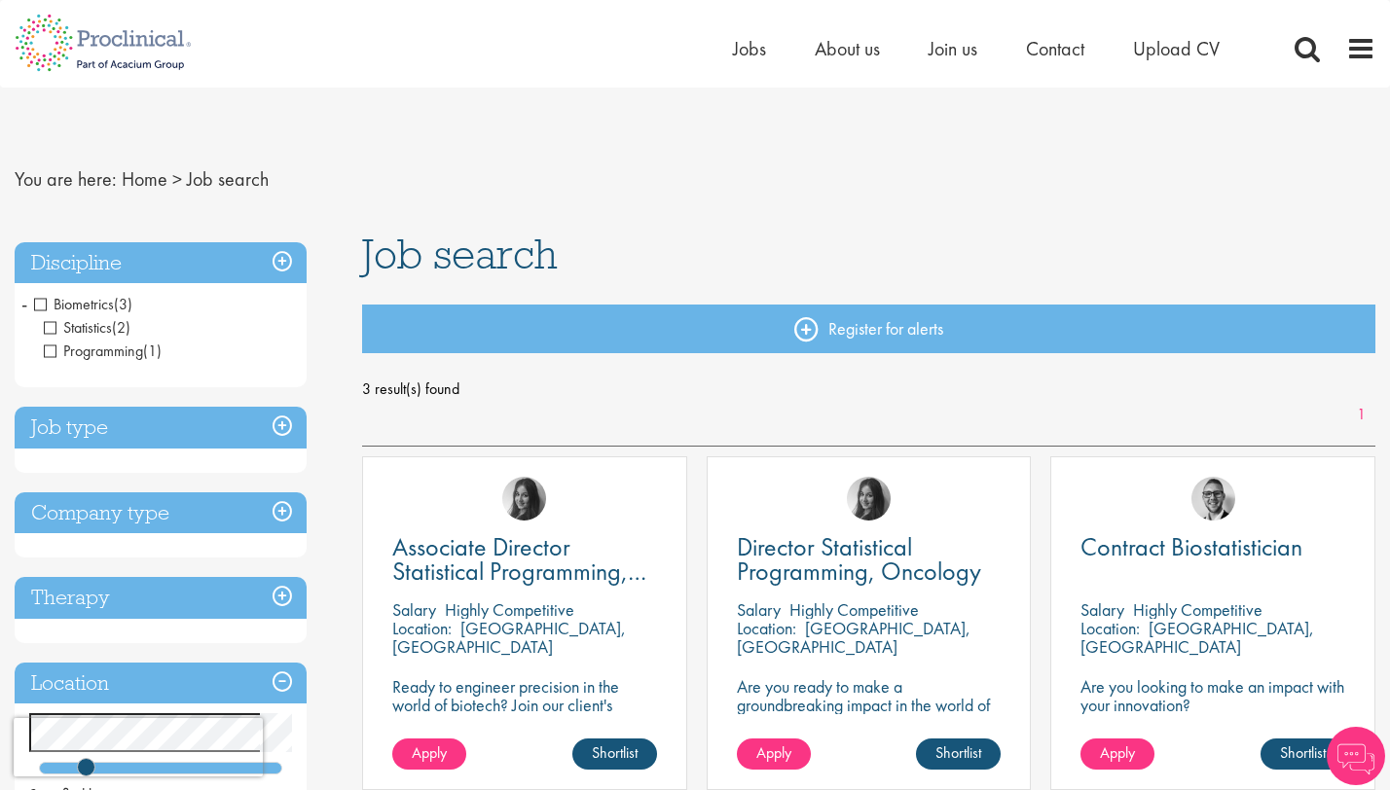
click at [37, 300] on span "Biometrics" at bounding box center [74, 304] width 80 height 20
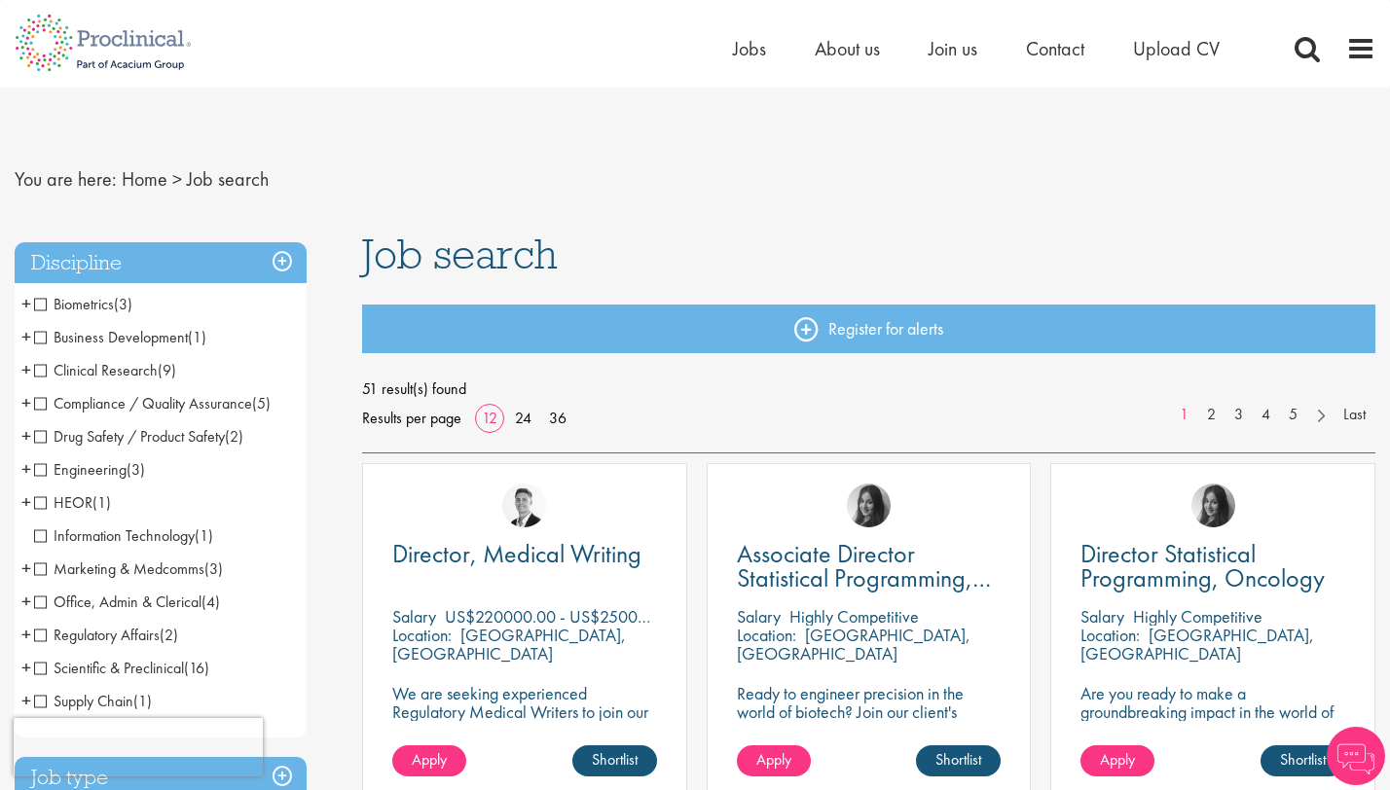
scroll to position [17, 0]
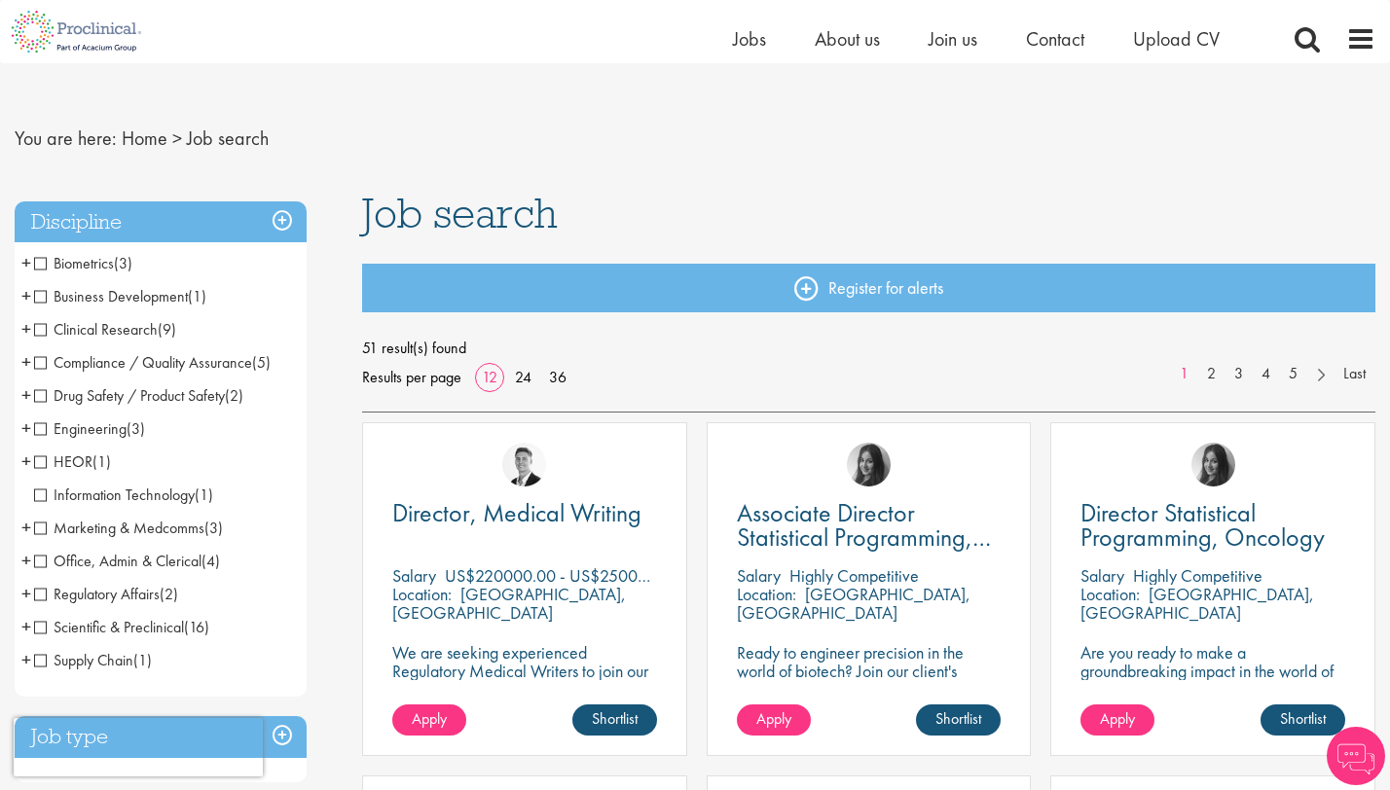
click at [38, 364] on span "Compliance / Quality Assurance" at bounding box center [143, 362] width 218 height 20
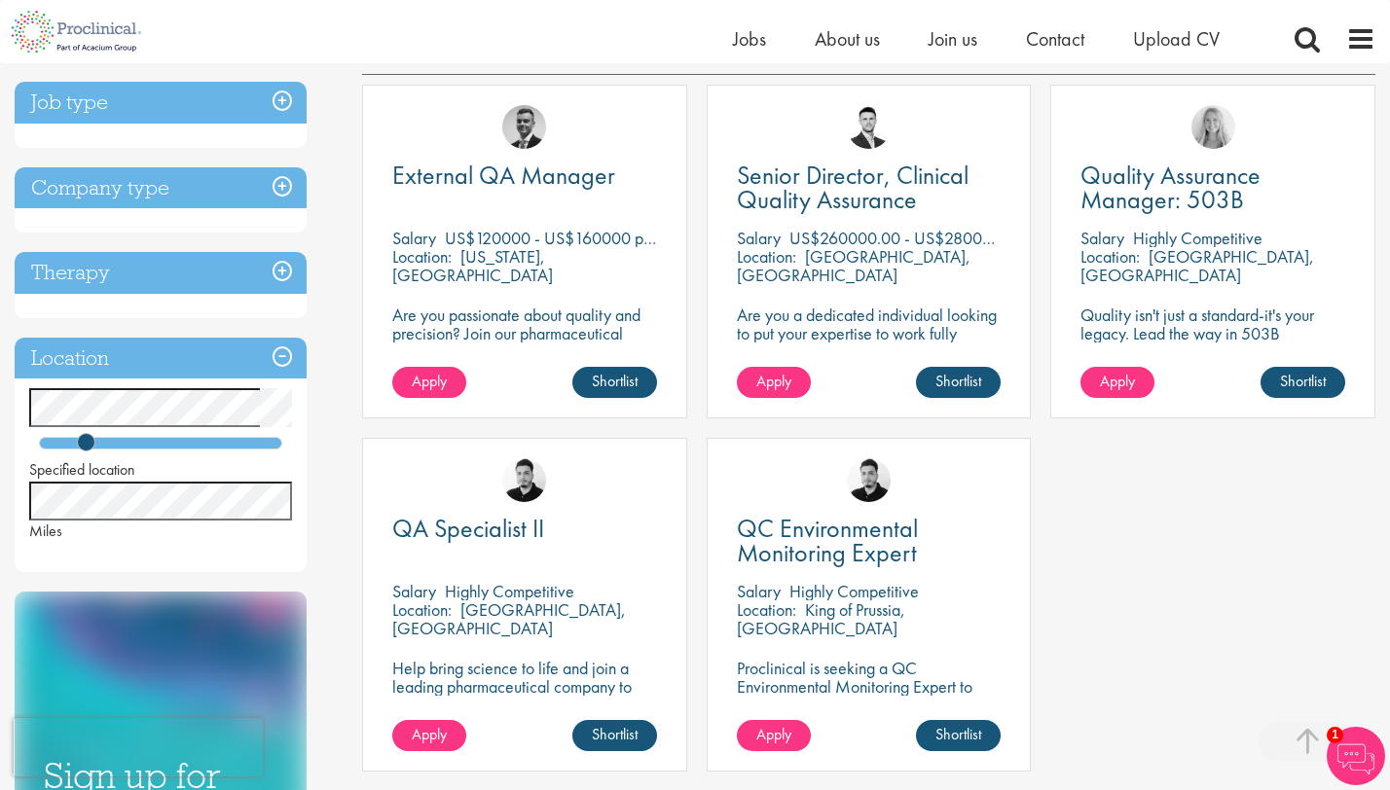
scroll to position [380, 0]
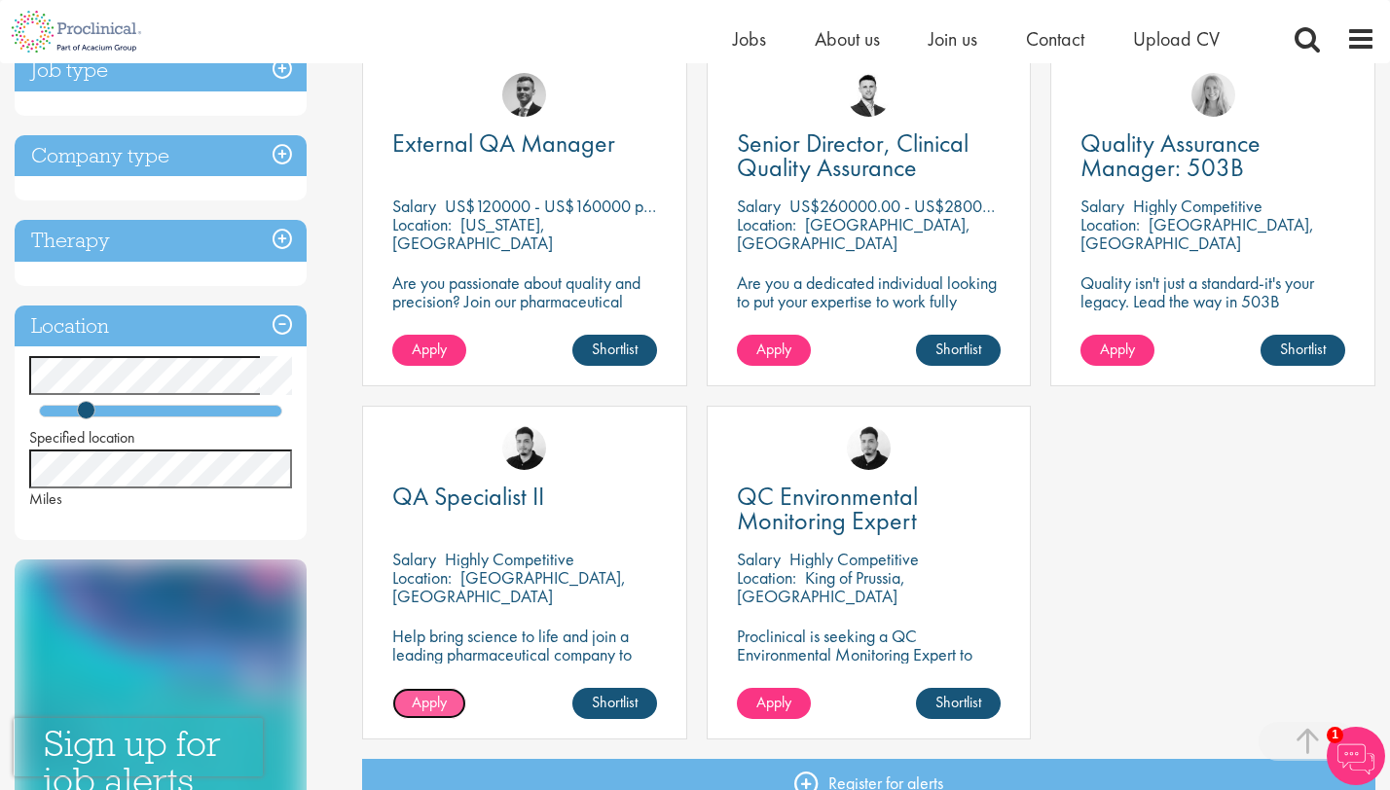
click at [439, 703] on span "Apply" at bounding box center [429, 702] width 35 height 20
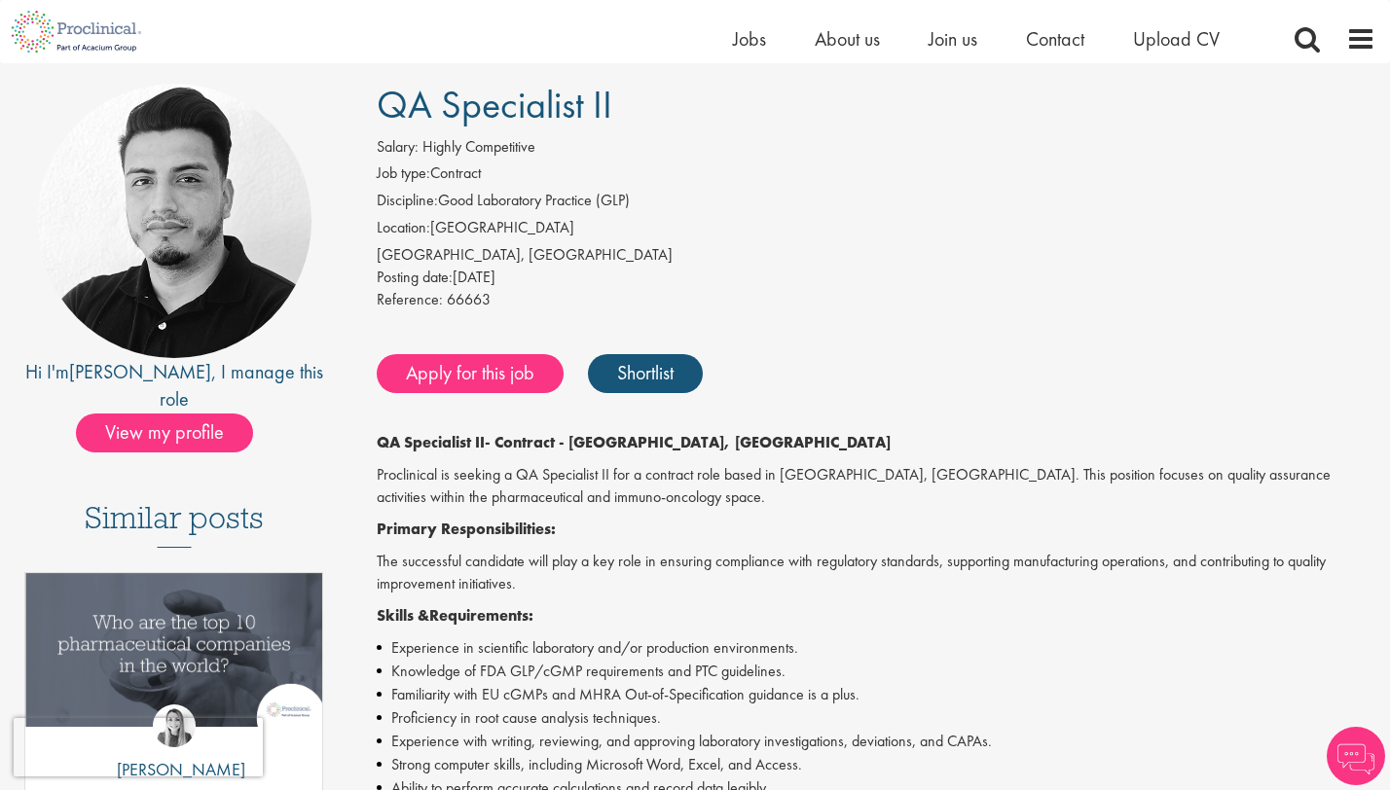
scroll to position [172, 0]
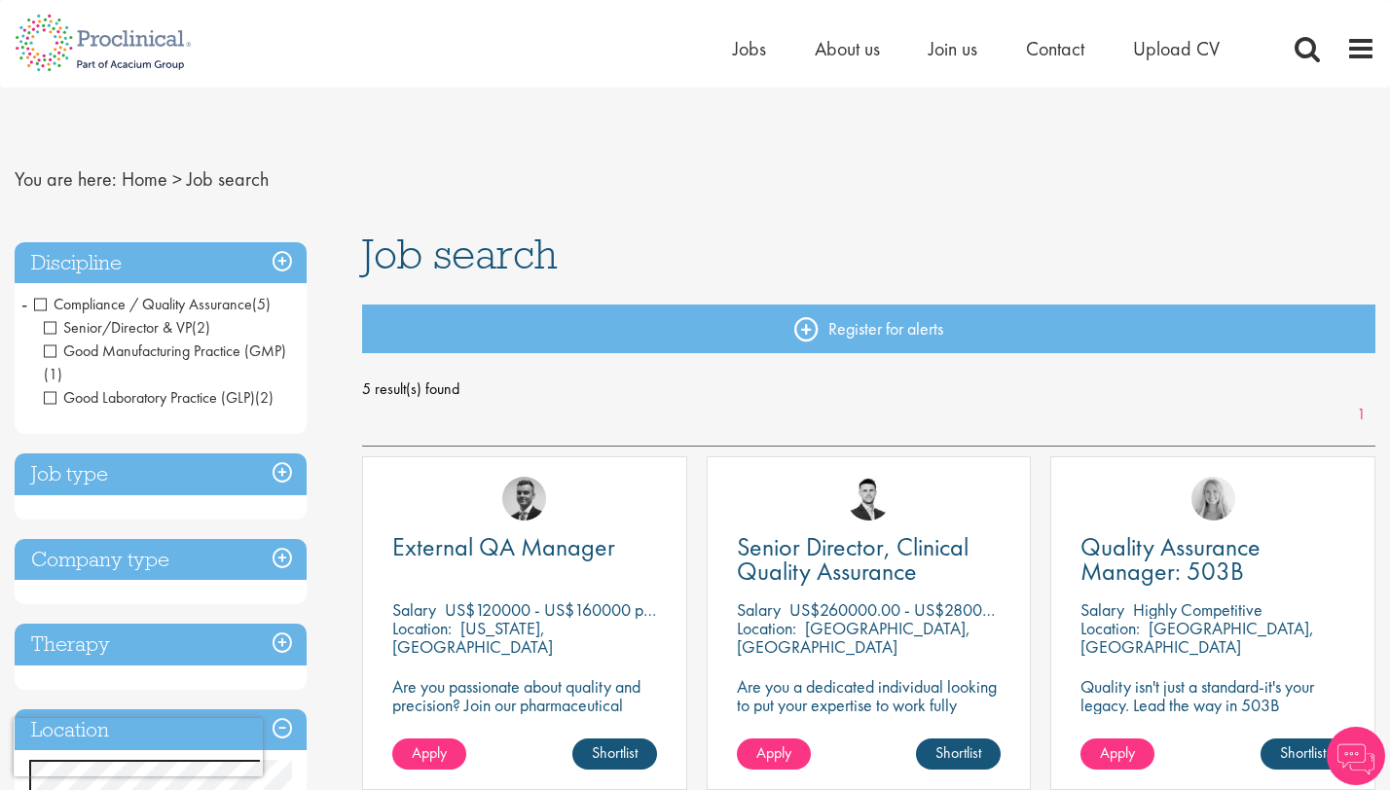
click at [46, 302] on span "Compliance / Quality Assurance" at bounding box center [143, 304] width 218 height 20
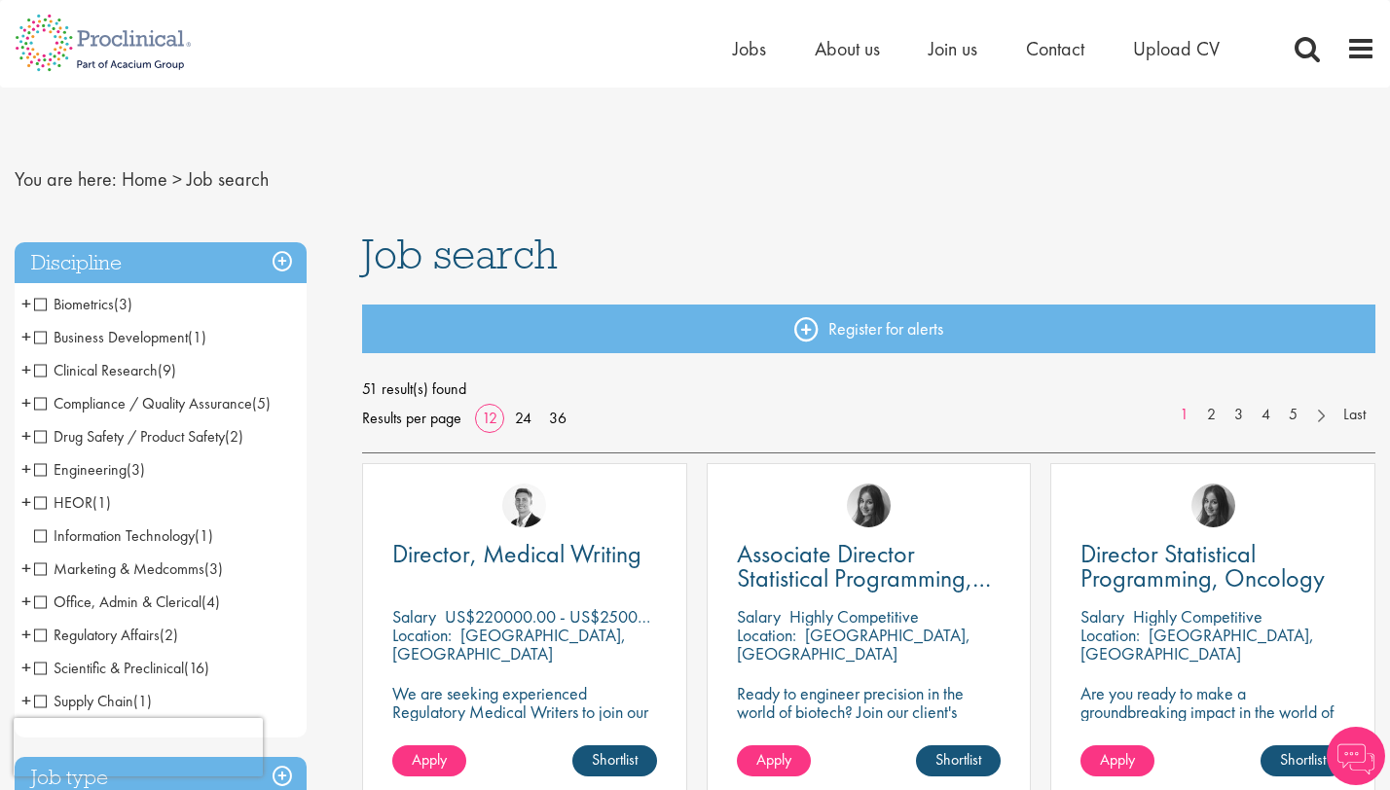
click at [47, 372] on span "Clinical Research" at bounding box center [96, 370] width 124 height 20
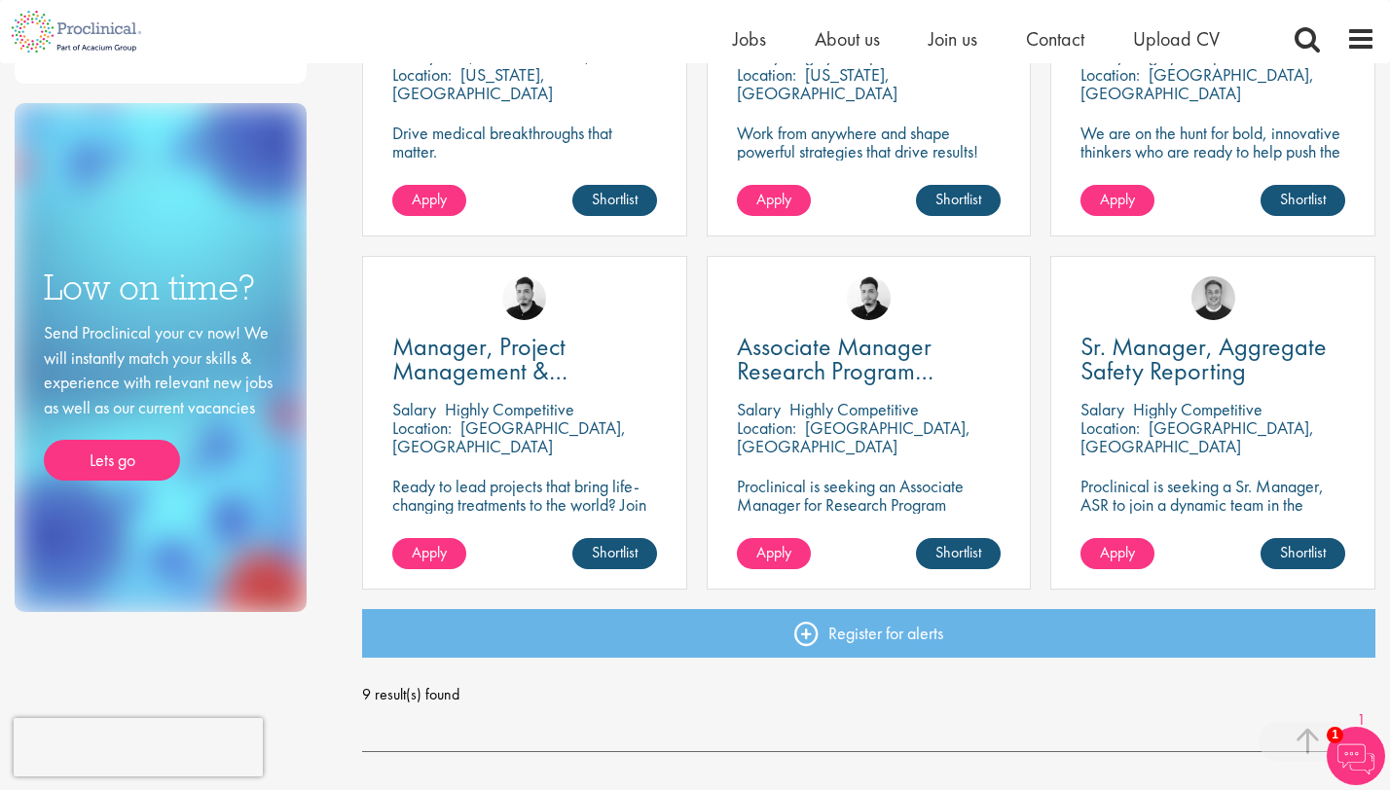
scroll to position [882, 0]
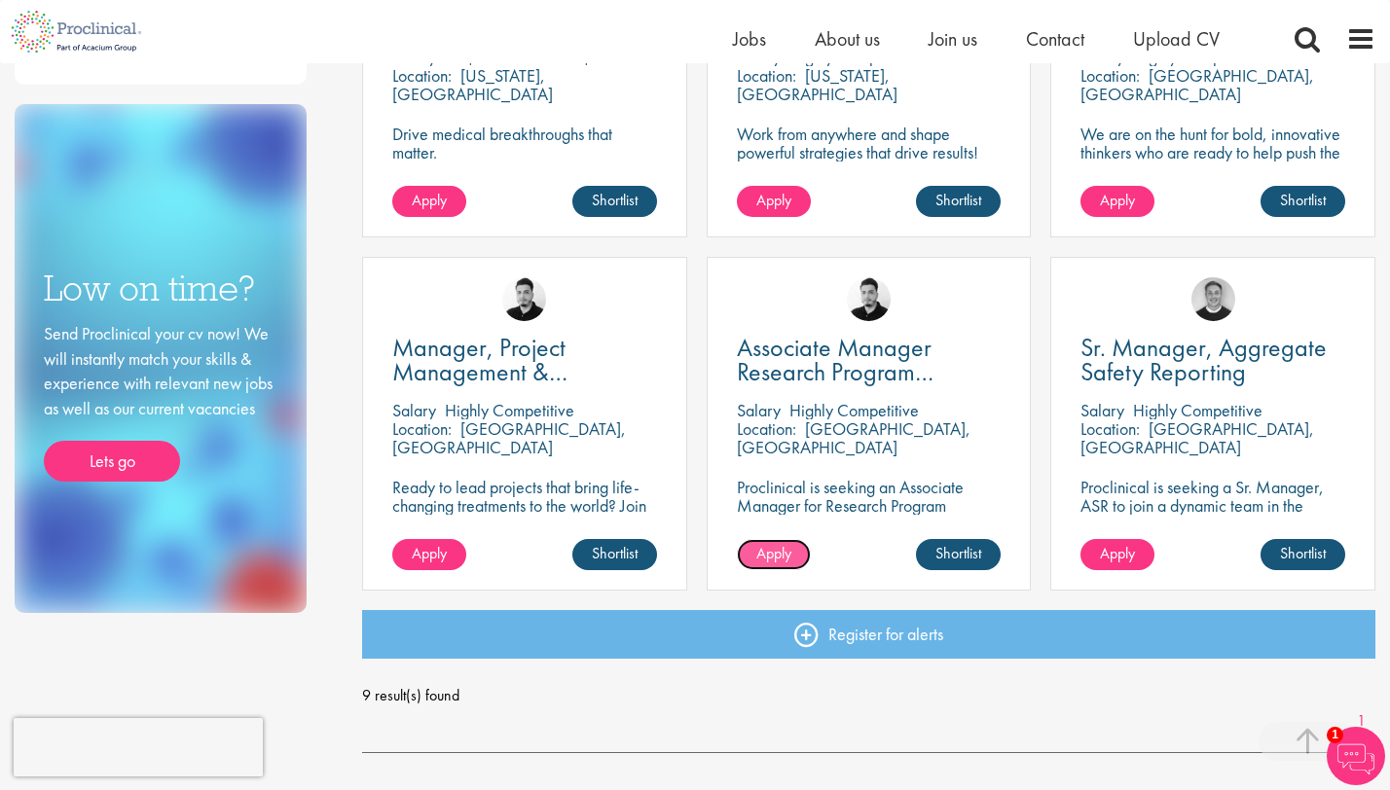
click at [797, 550] on link "Apply" at bounding box center [774, 554] width 74 height 31
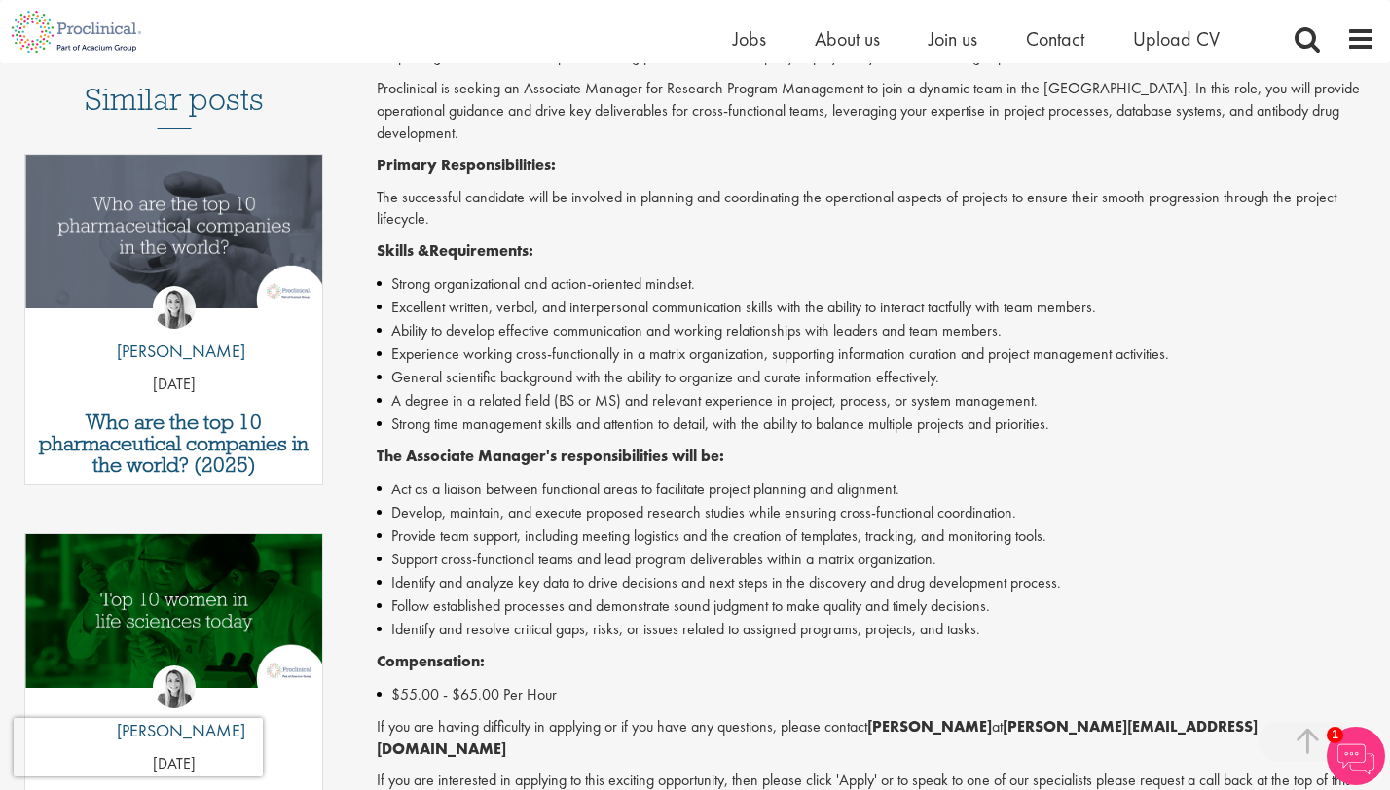
scroll to position [536, 0]
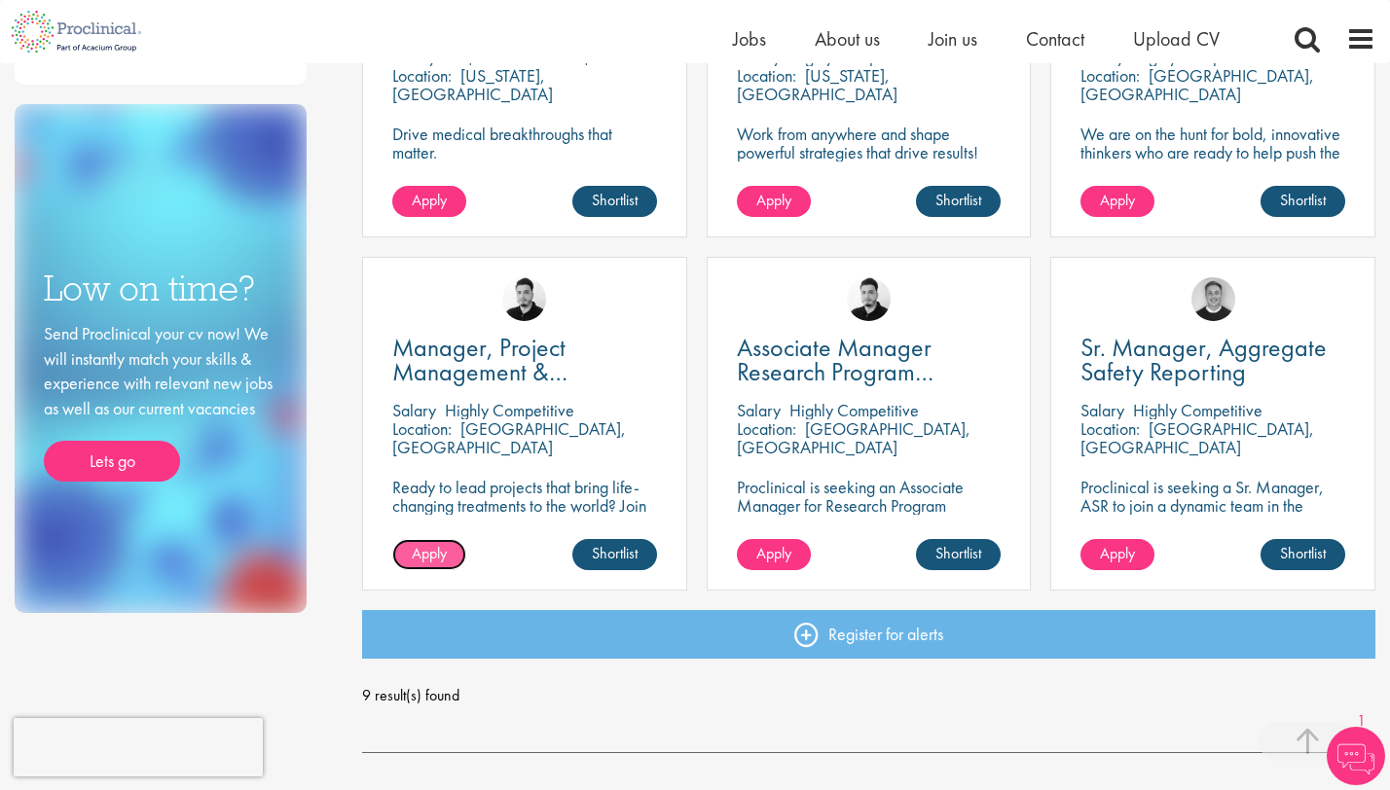
click at [453, 560] on link "Apply" at bounding box center [429, 554] width 74 height 31
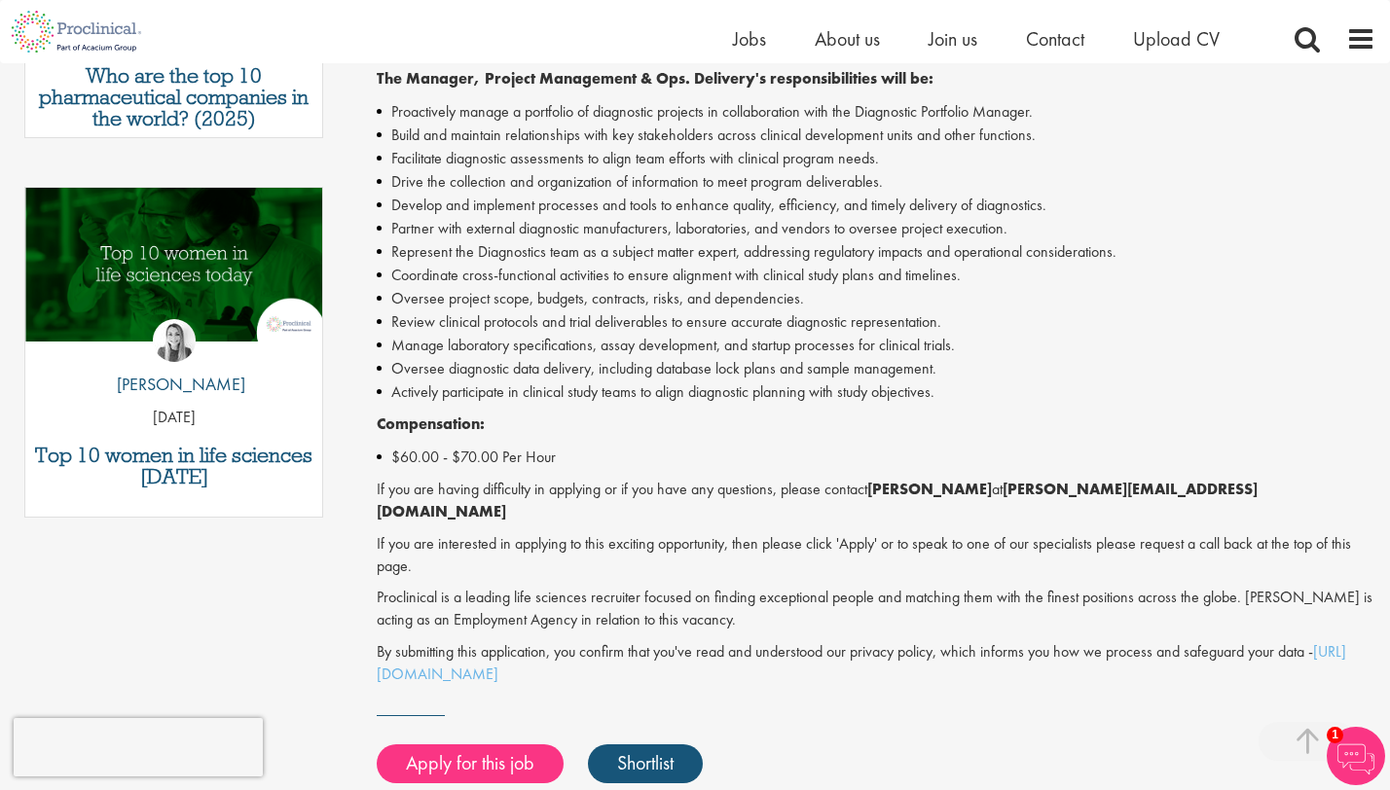
scroll to position [940, 0]
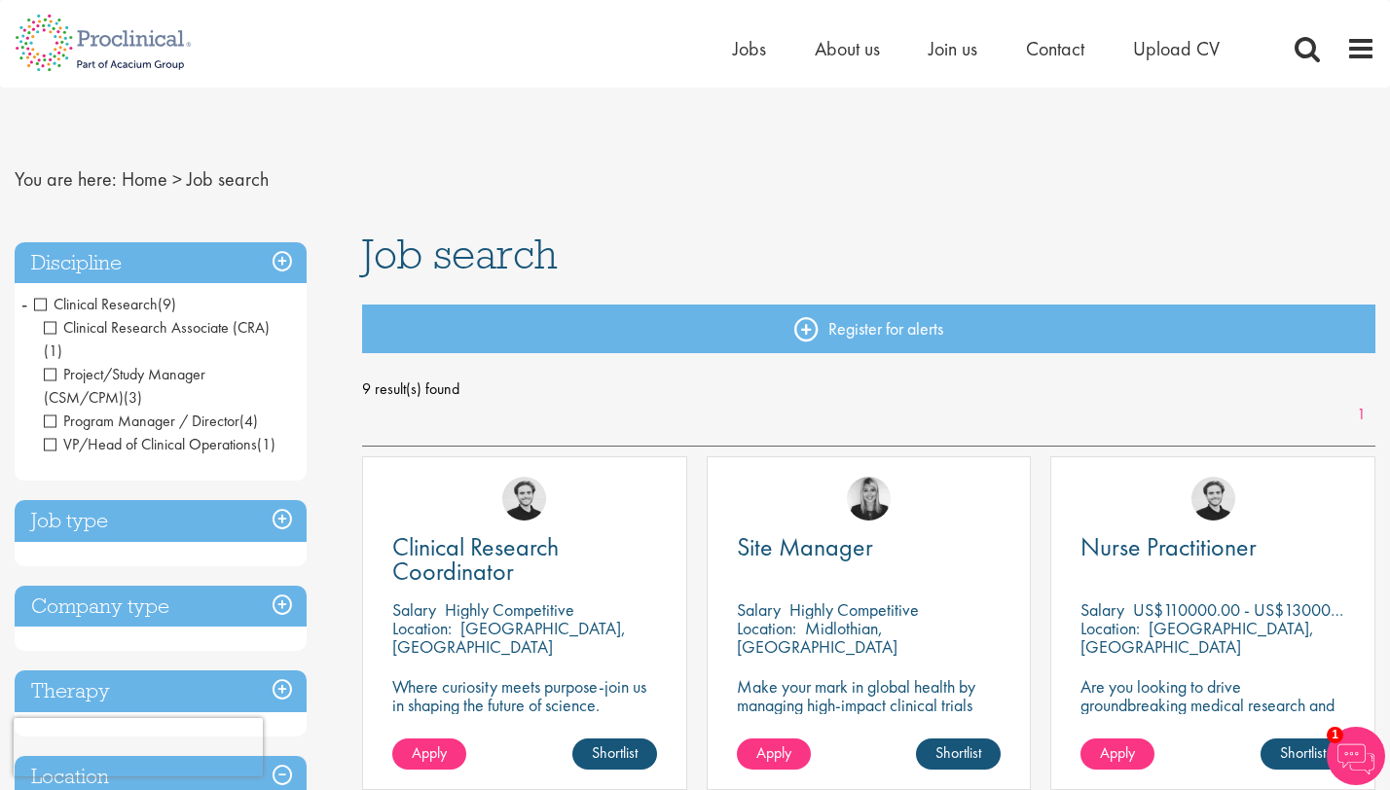
click at [38, 300] on span "Clinical Research" at bounding box center [96, 304] width 124 height 20
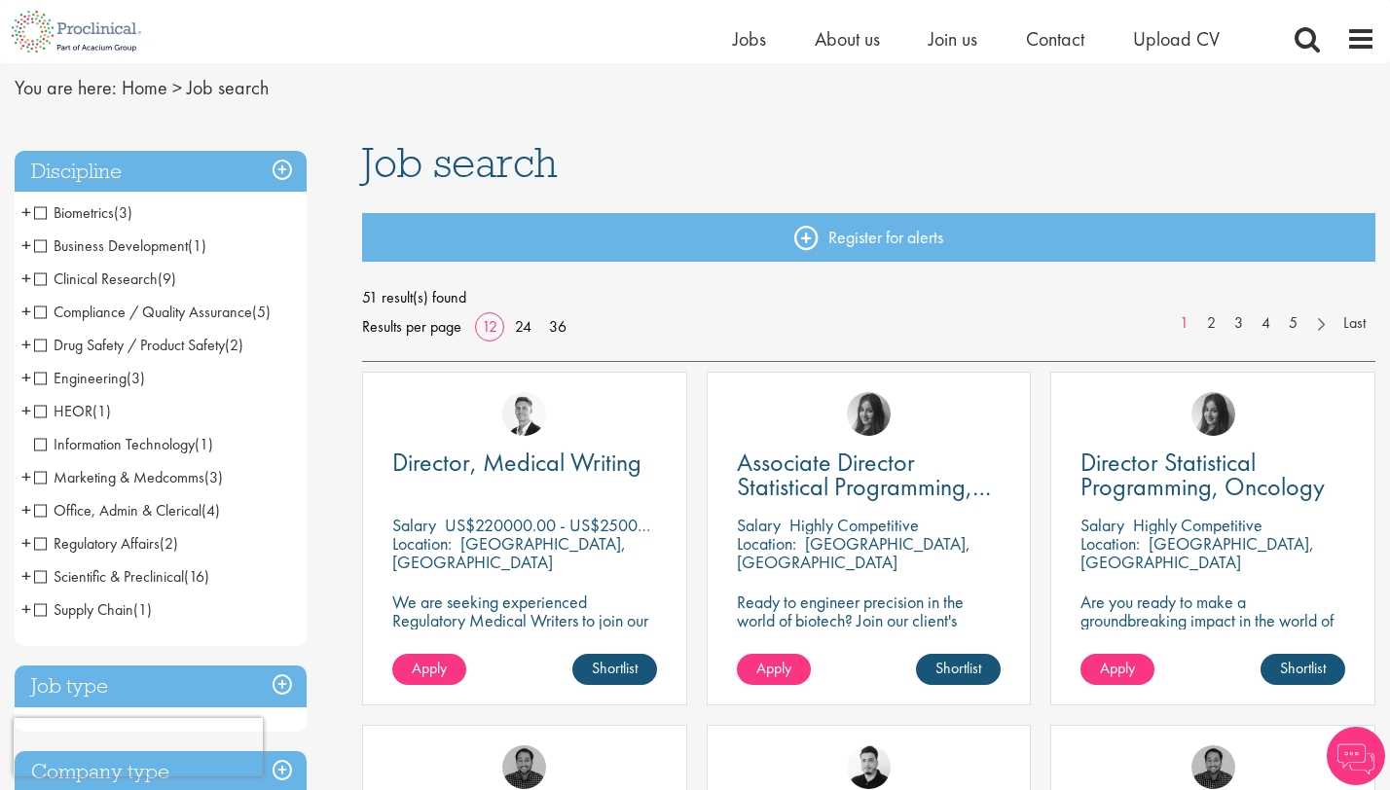
scroll to position [68, 0]
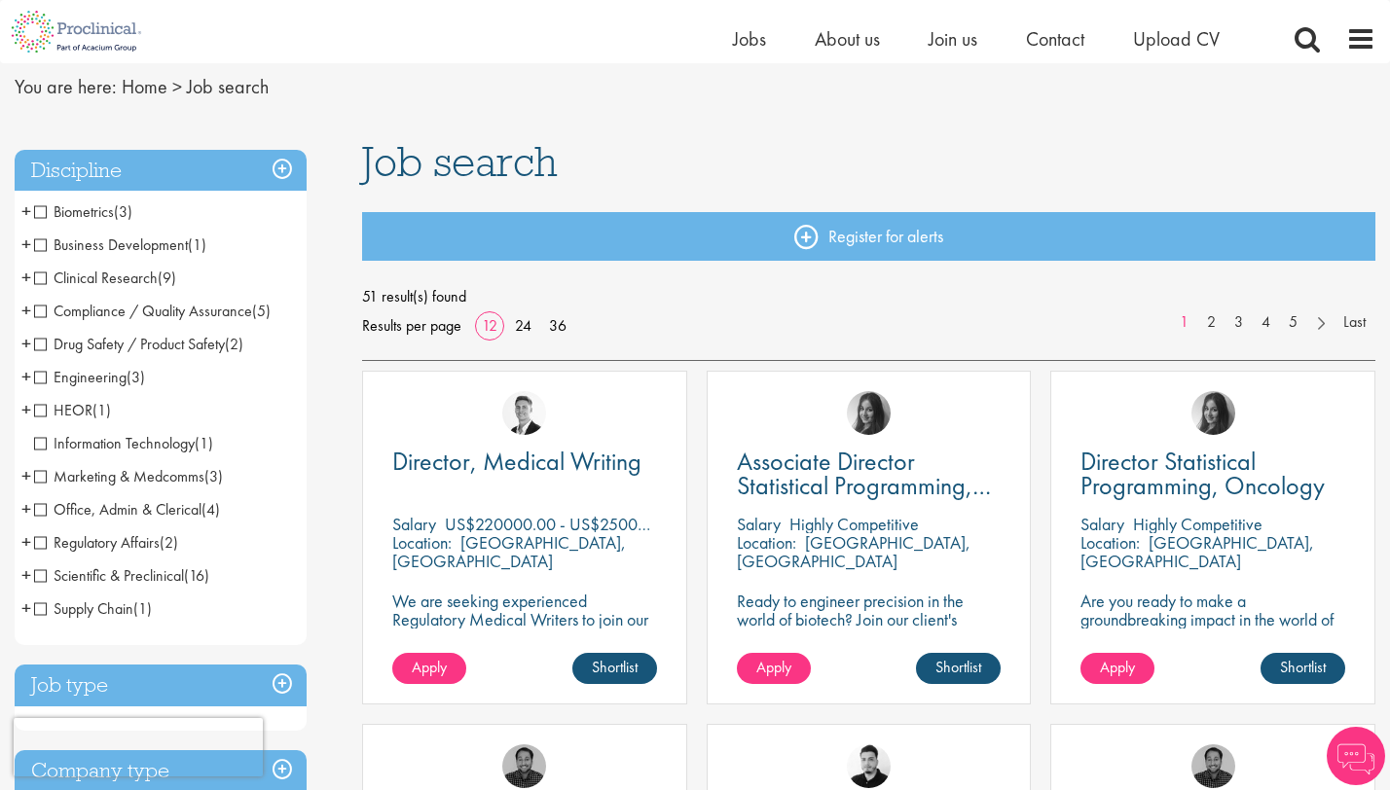
click at [40, 514] on span "Office, Admin & Clerical" at bounding box center [117, 509] width 167 height 20
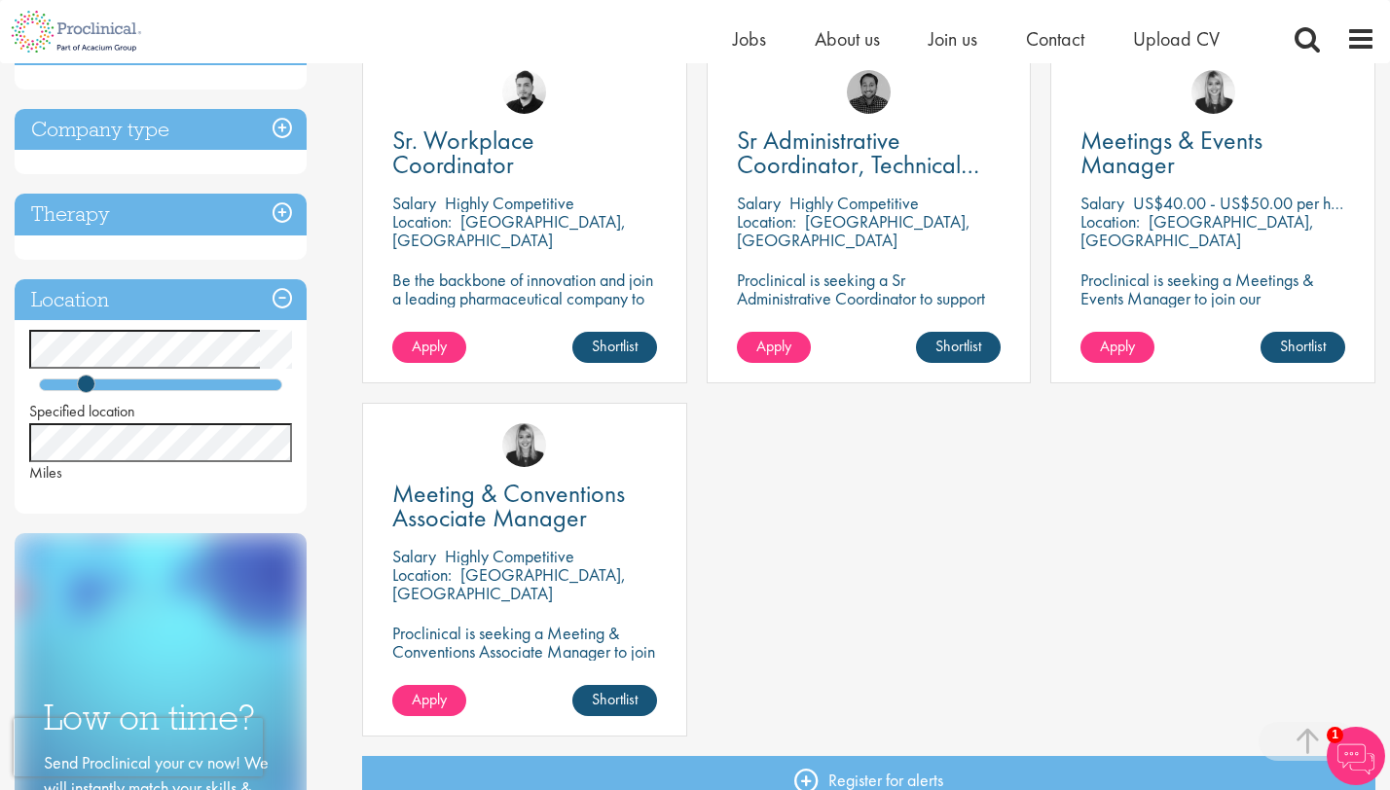
scroll to position [388, 0]
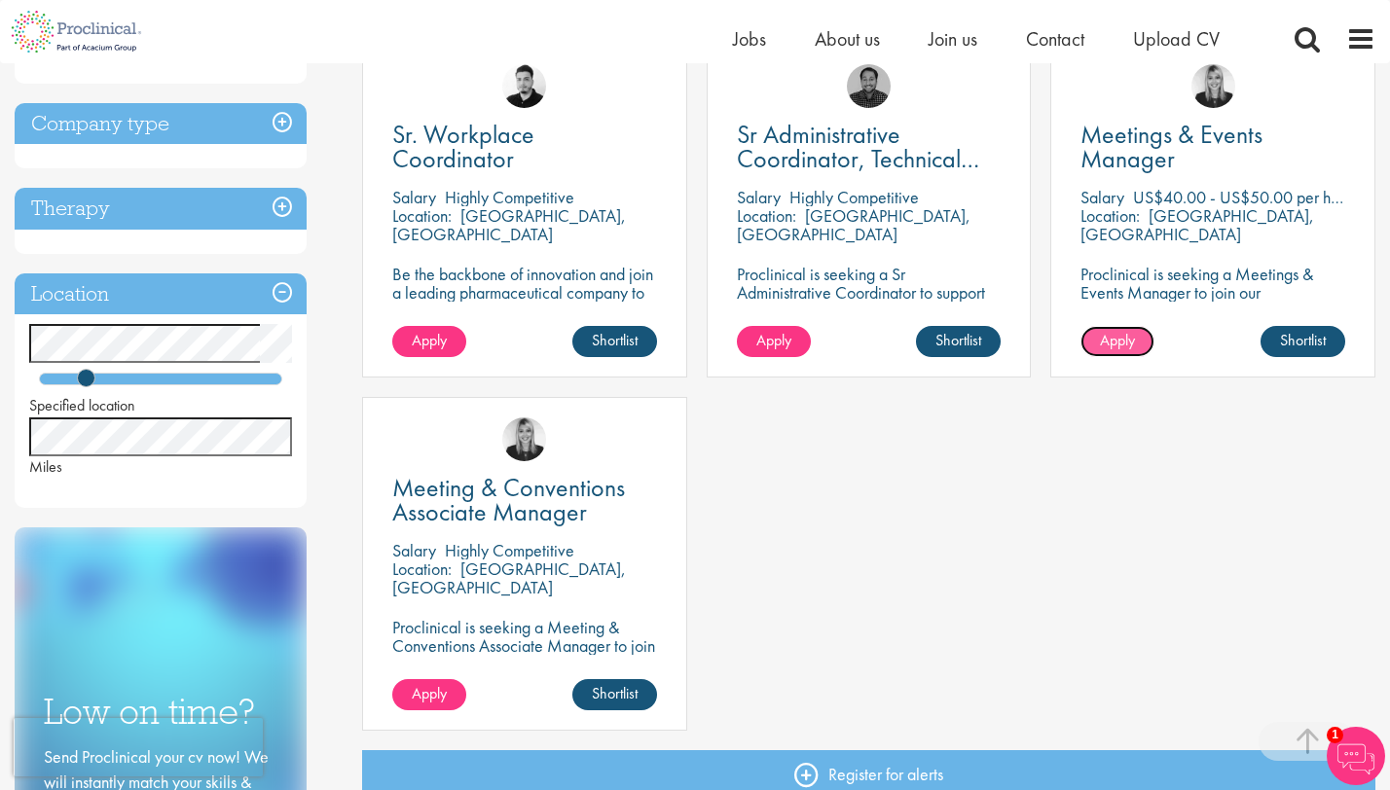
click at [1150, 336] on link "Apply" at bounding box center [1117, 341] width 74 height 31
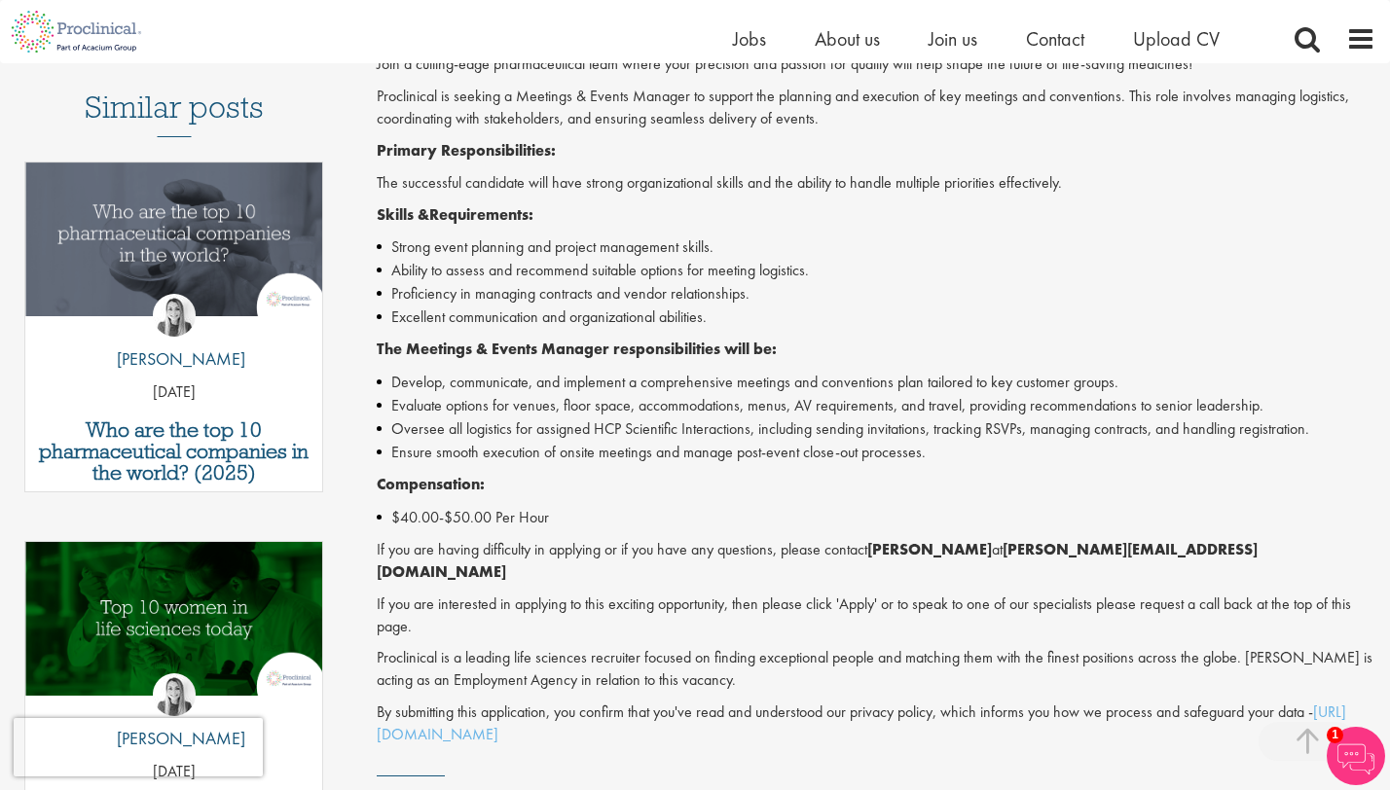
scroll to position [559, 0]
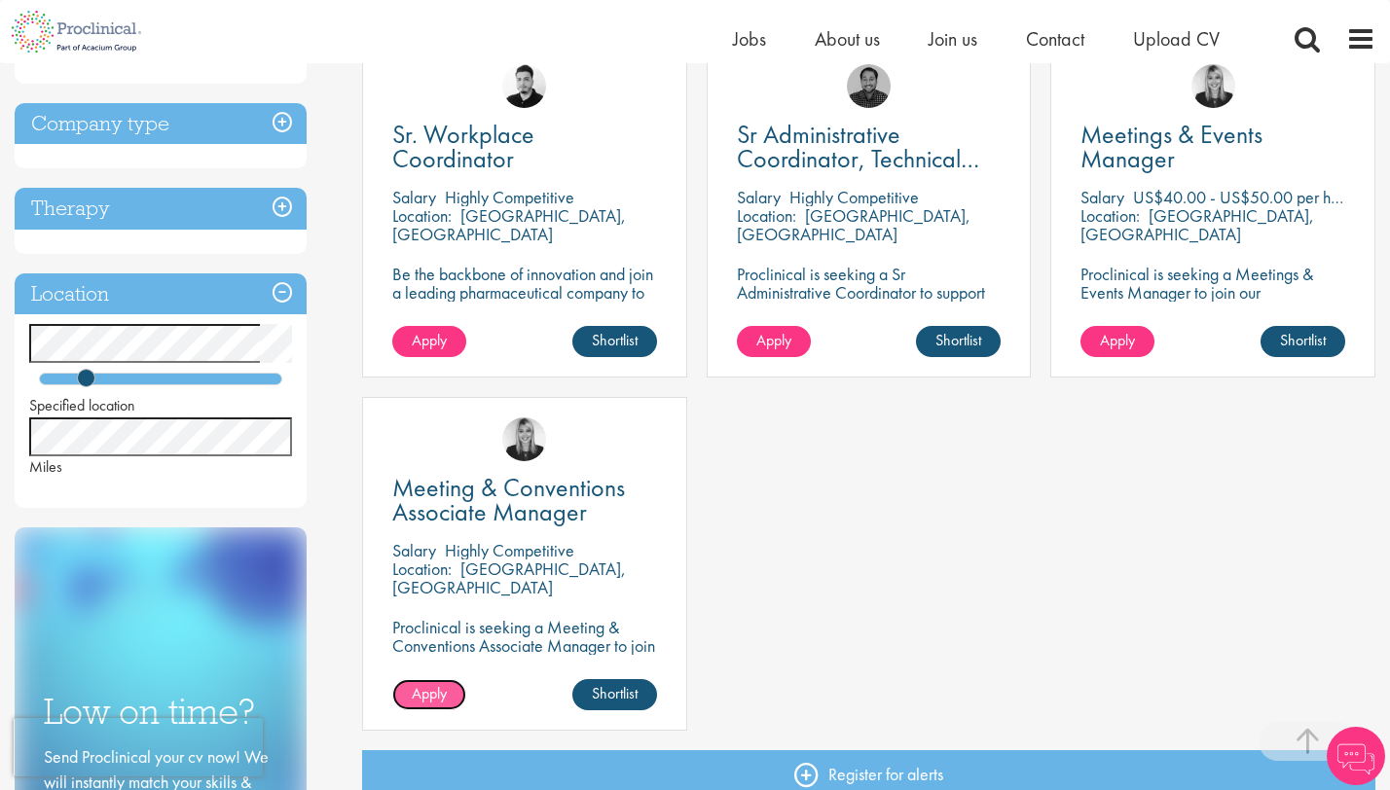
click at [440, 698] on span "Apply" at bounding box center [429, 693] width 35 height 20
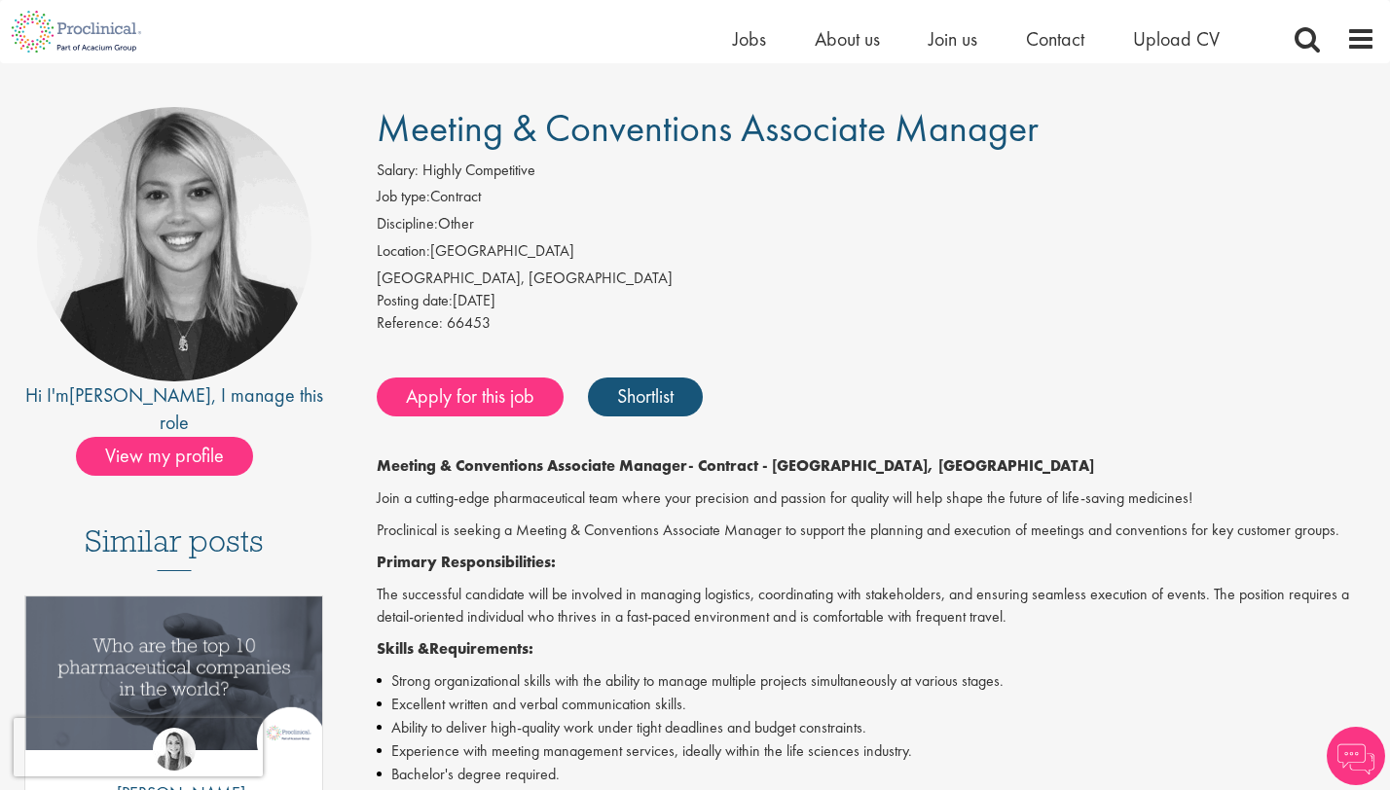
scroll to position [105, 0]
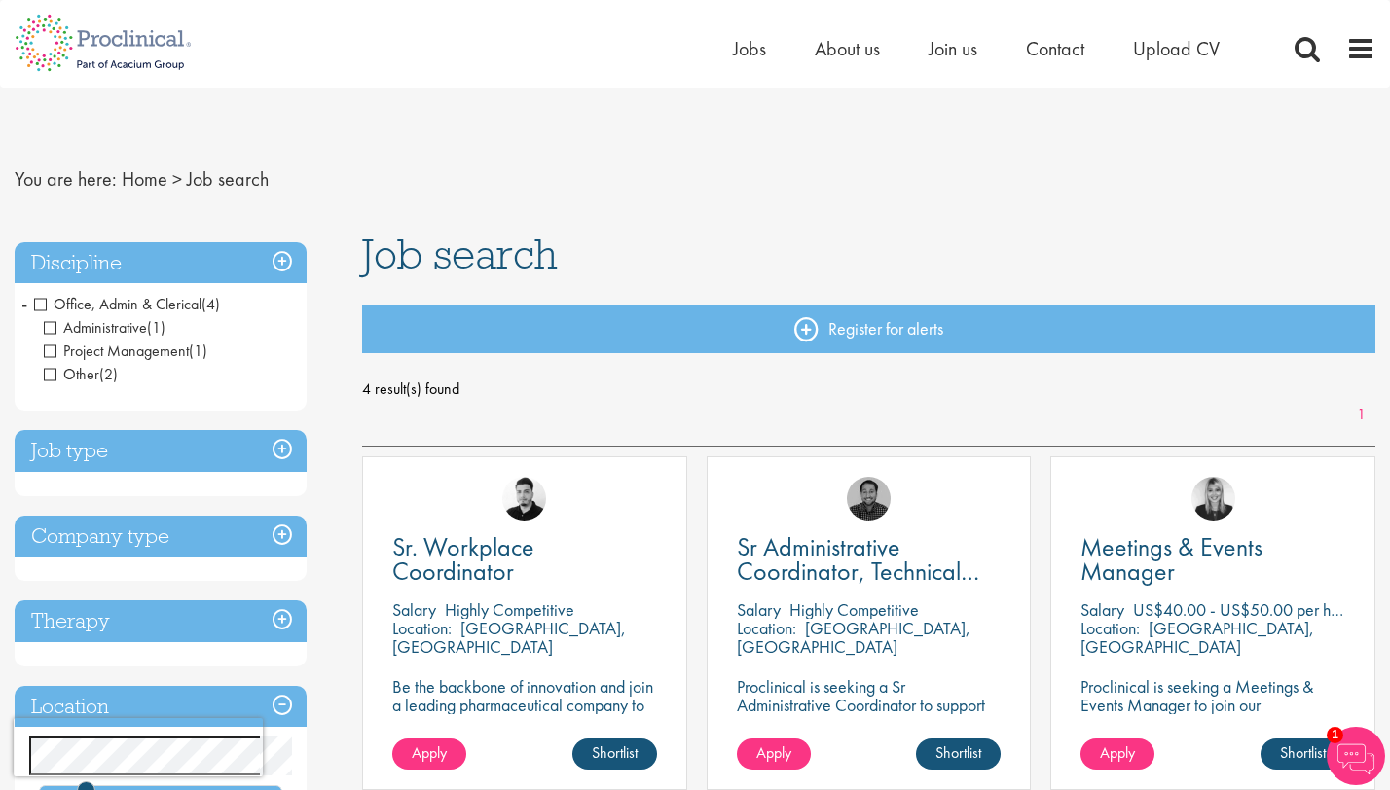
click at [39, 308] on span "Office, Admin & Clerical" at bounding box center [117, 304] width 167 height 20
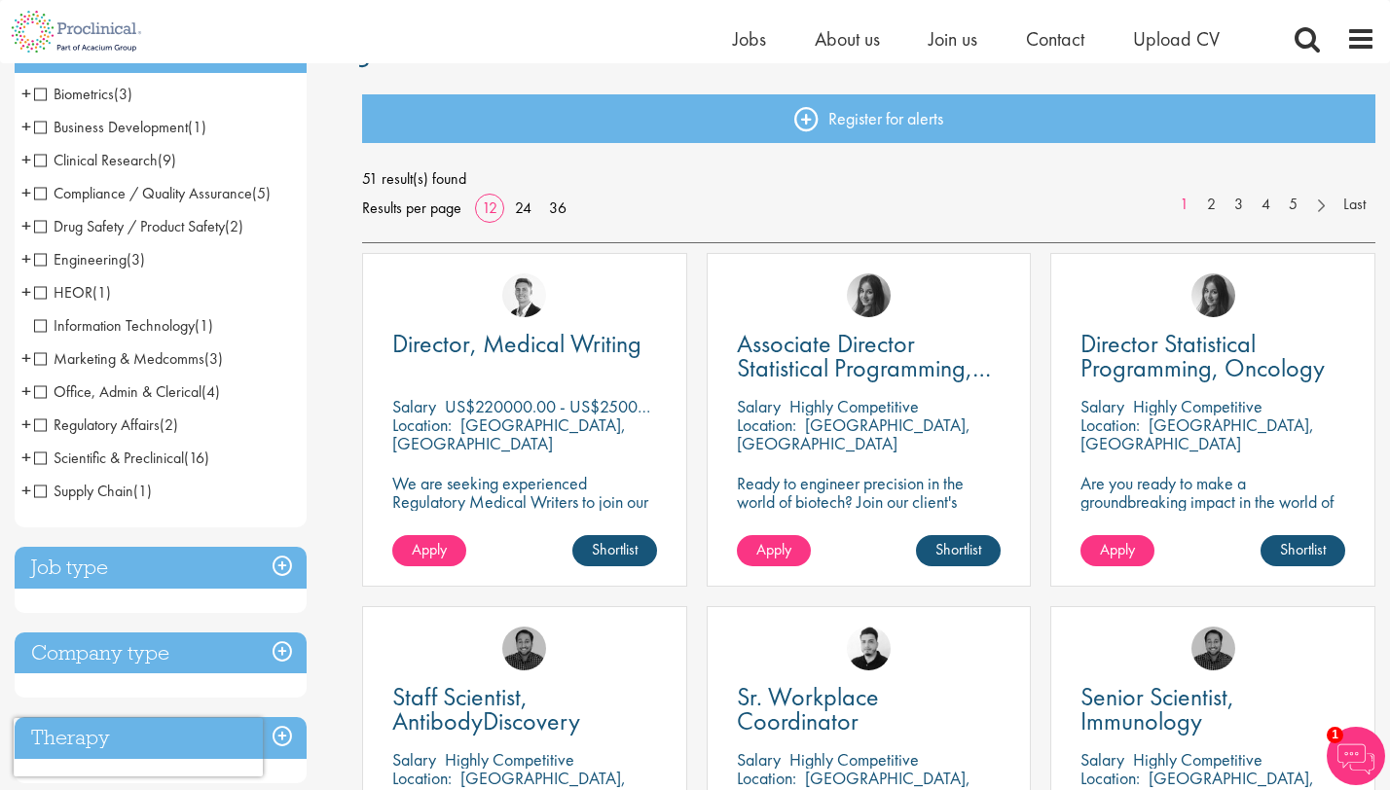
scroll to position [188, 0]
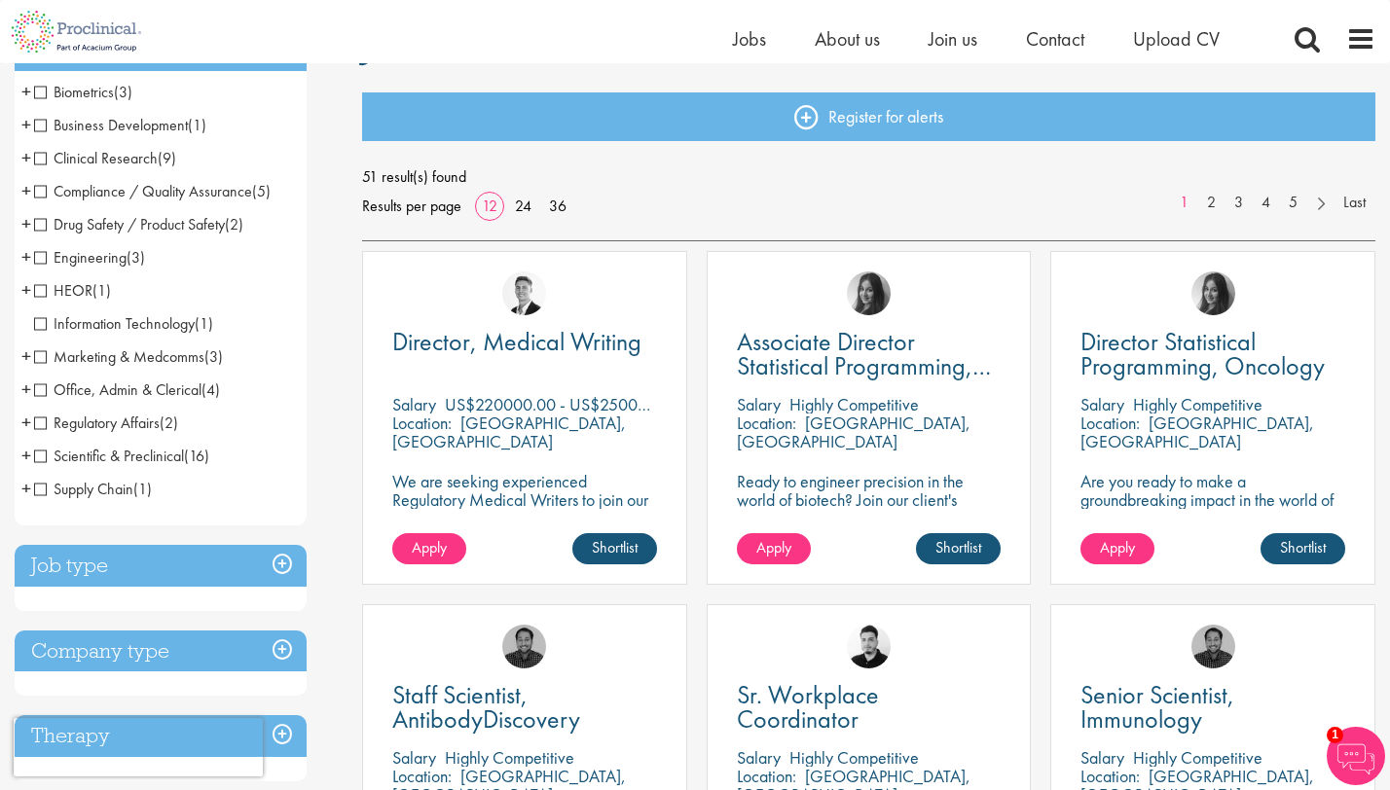
click at [45, 364] on span "Marketing & Medcomms" at bounding box center [119, 357] width 170 height 20
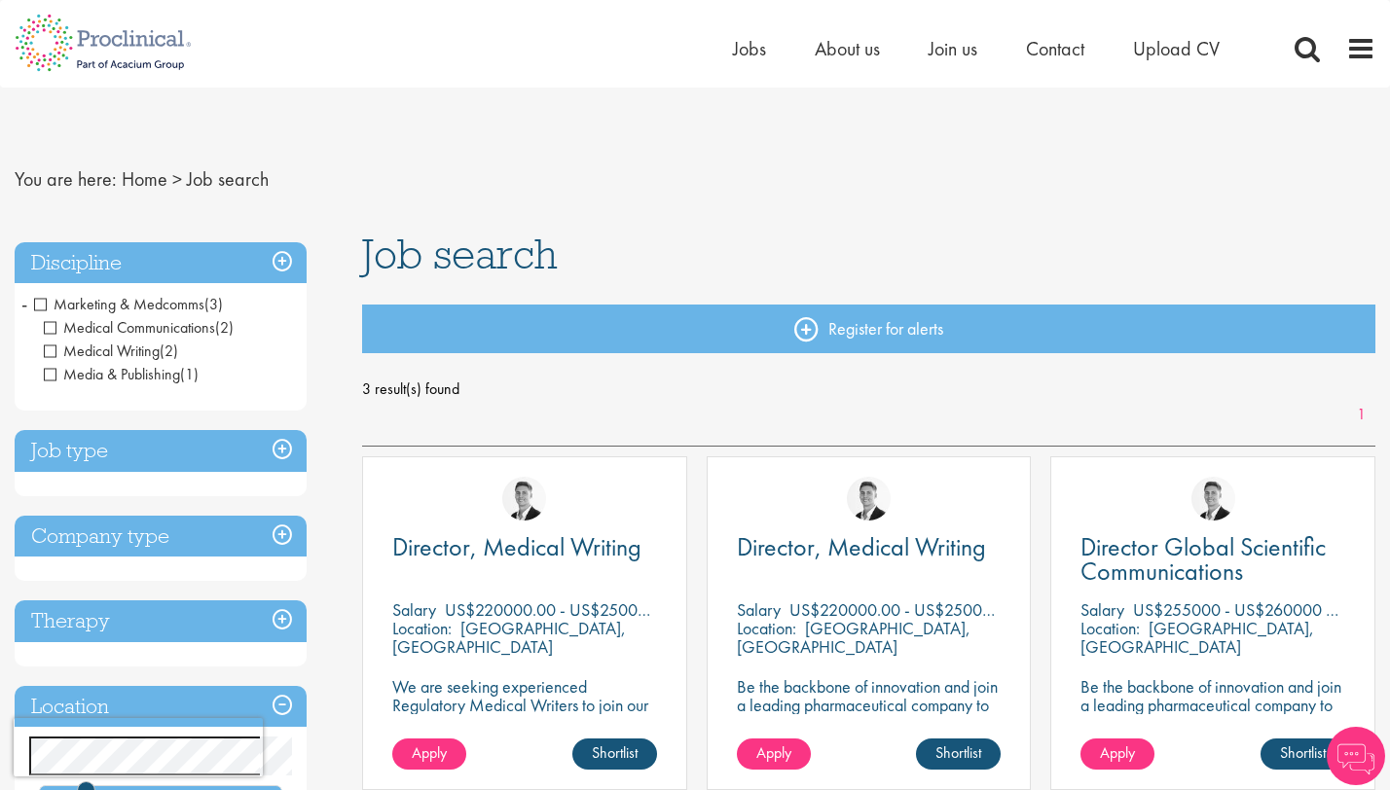
click at [72, 272] on h3 "Discipline" at bounding box center [161, 263] width 292 height 42
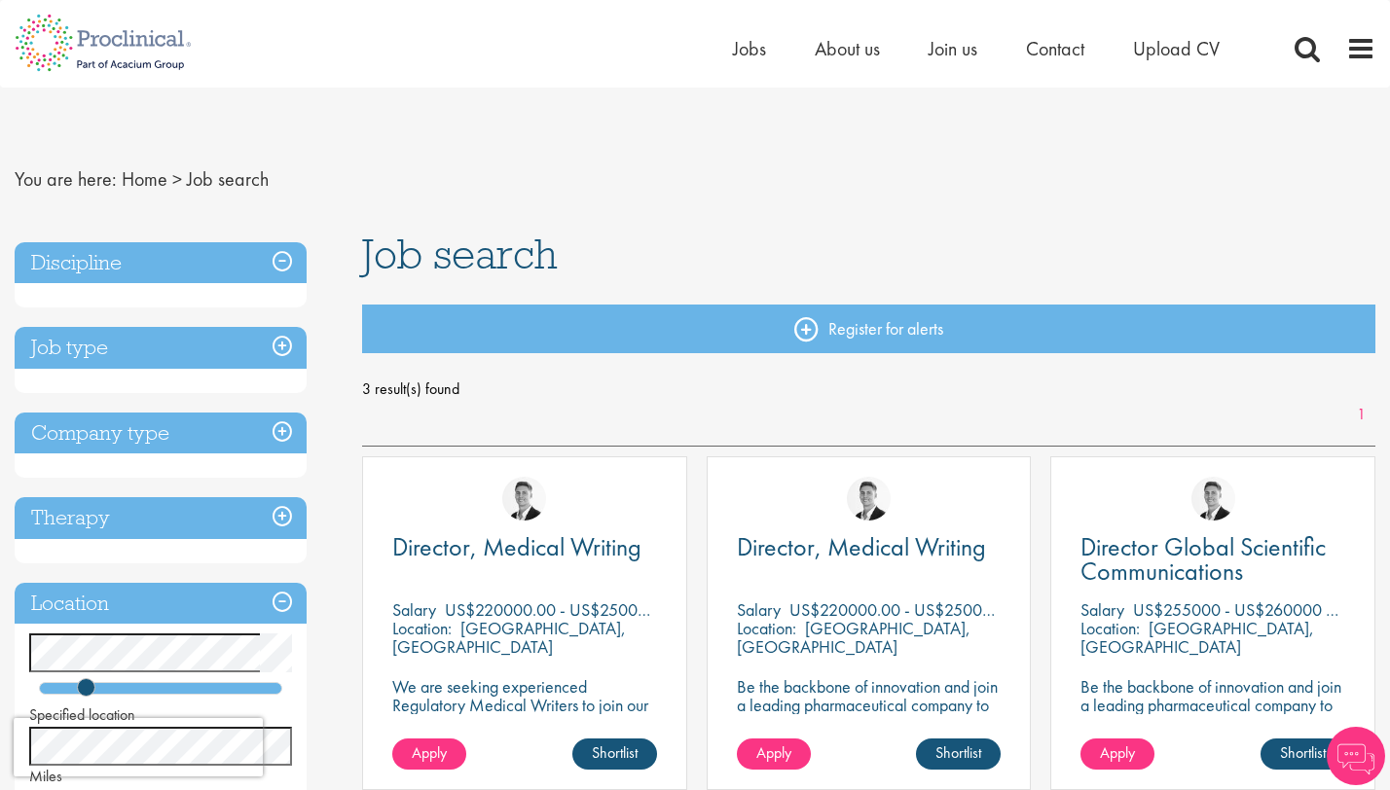
click at [72, 271] on h3 "Discipline" at bounding box center [161, 263] width 292 height 42
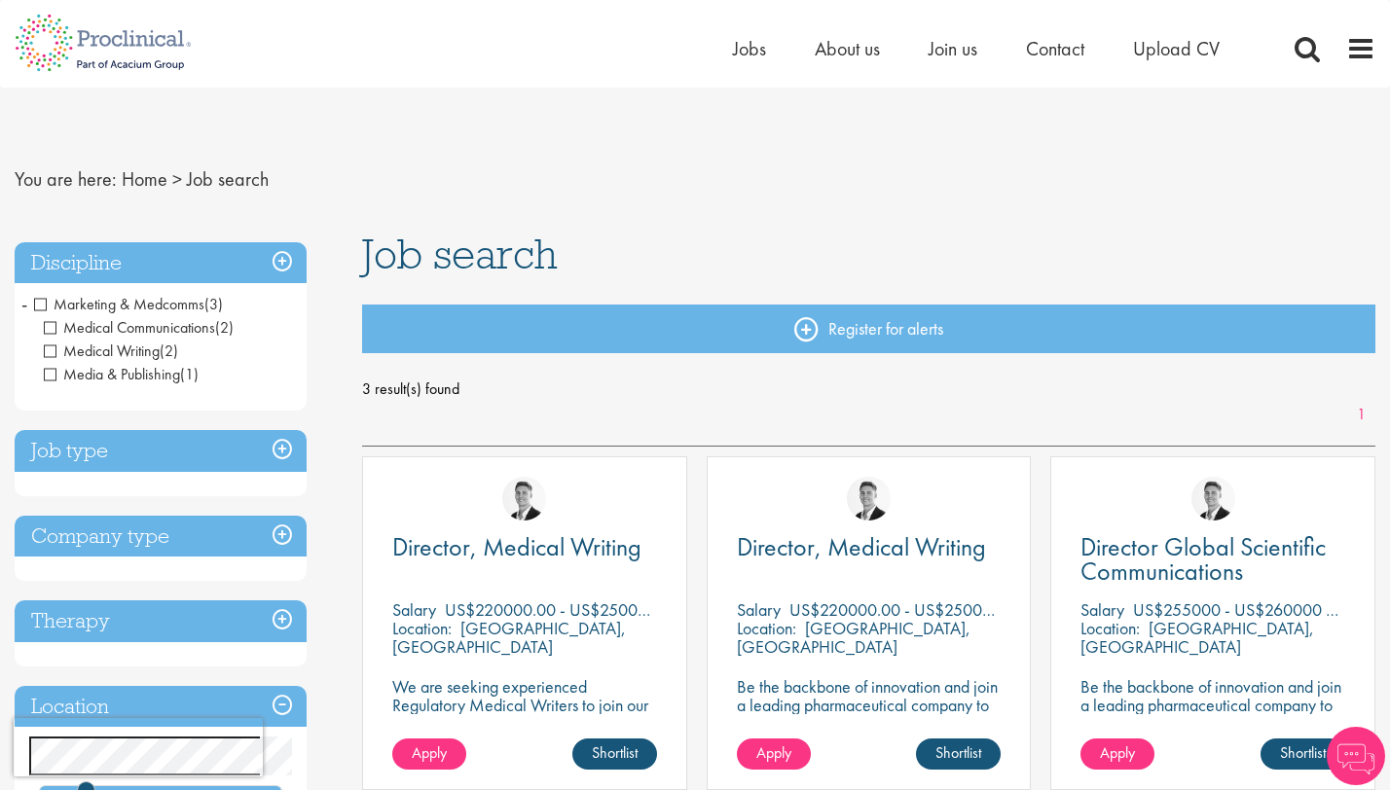
click at [50, 300] on span "Marketing & Medcomms" at bounding box center [119, 304] width 170 height 20
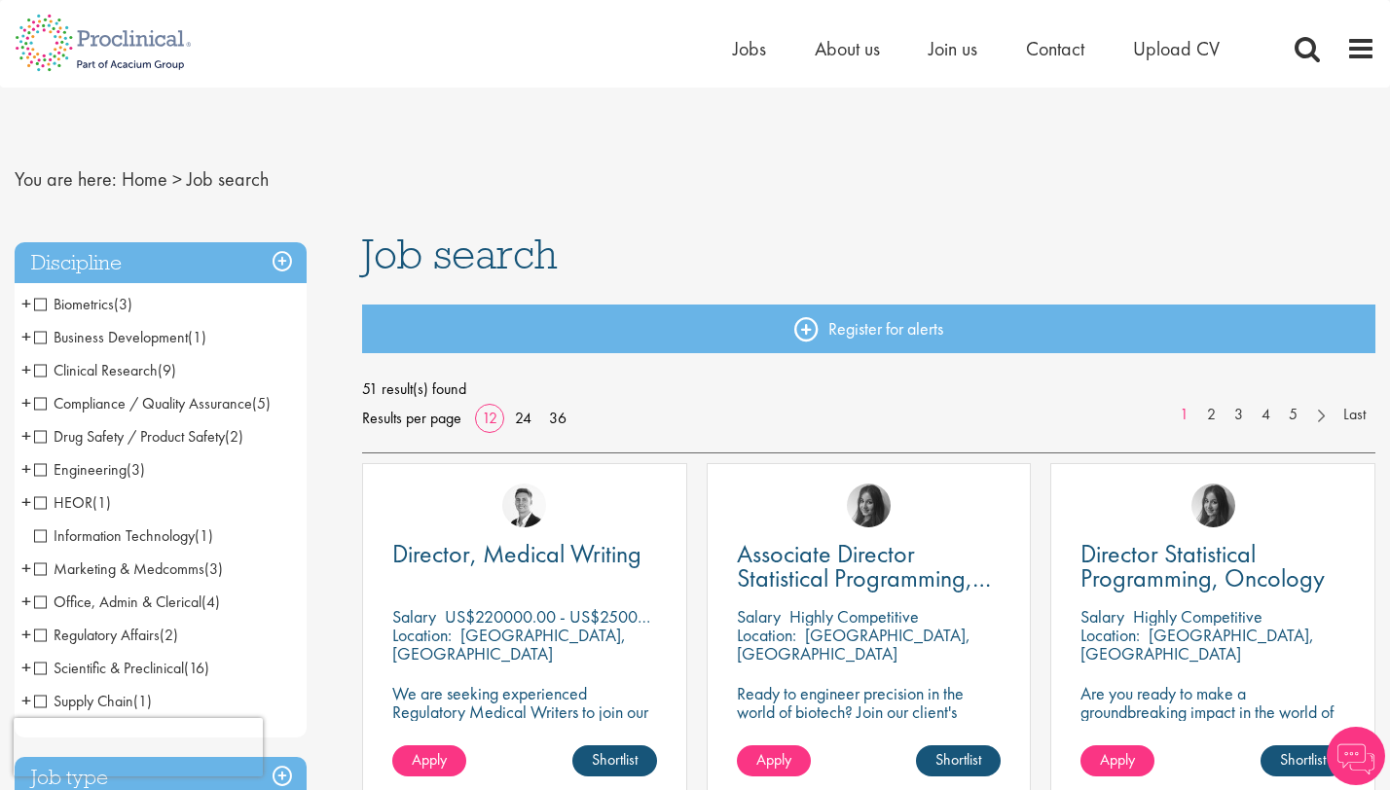
click at [49, 373] on span "Clinical Research" at bounding box center [96, 370] width 124 height 20
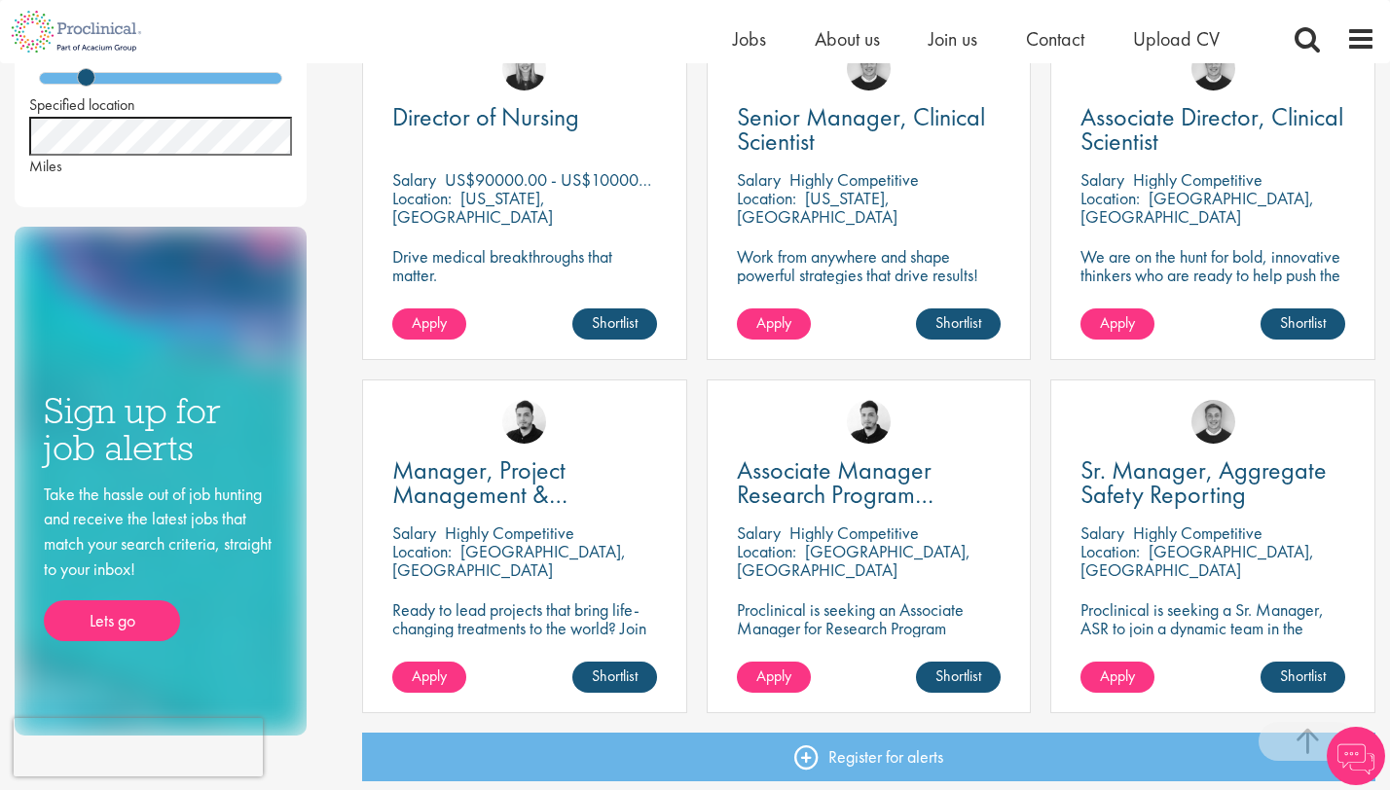
scroll to position [1020, 0]
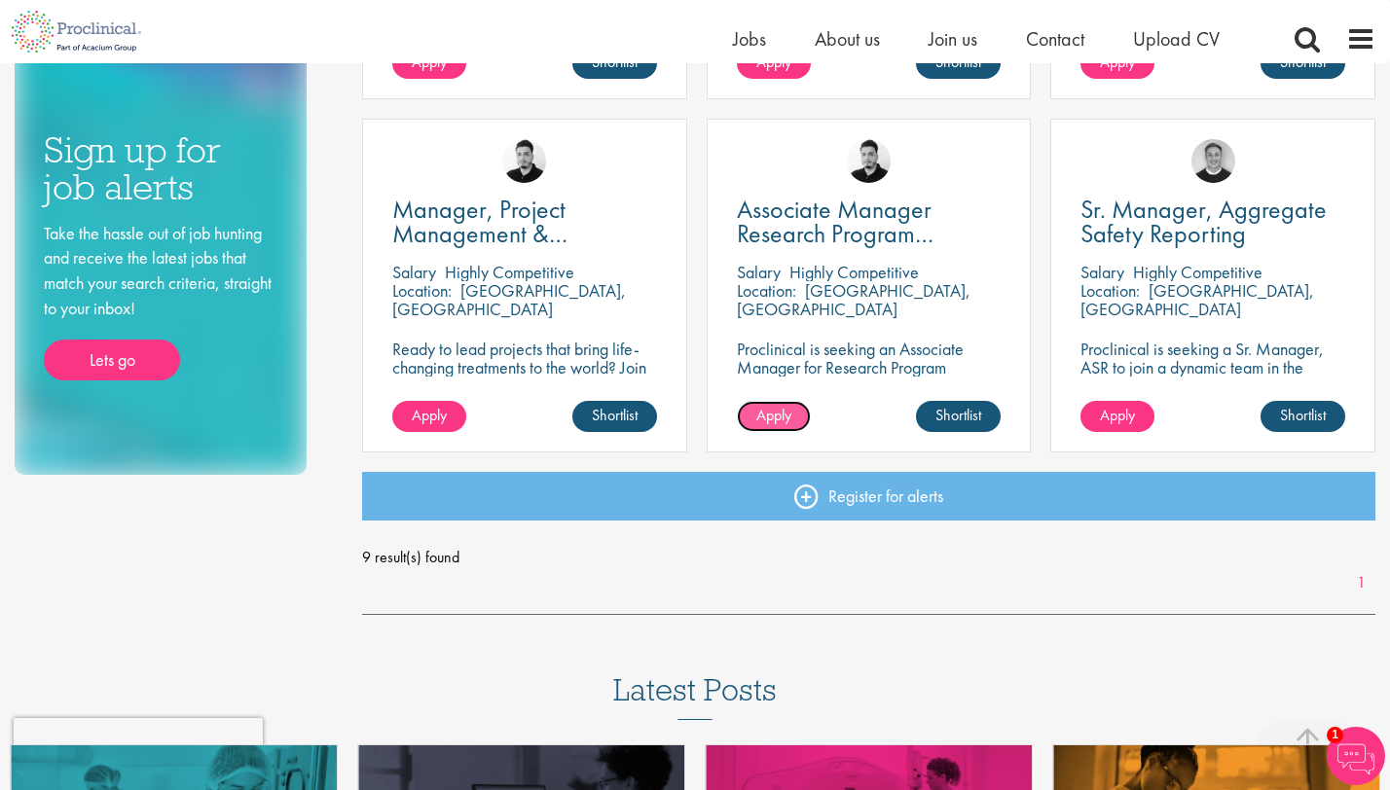
click at [798, 407] on link "Apply" at bounding box center [774, 416] width 74 height 31
